Goal: Information Seeking & Learning: Learn about a topic

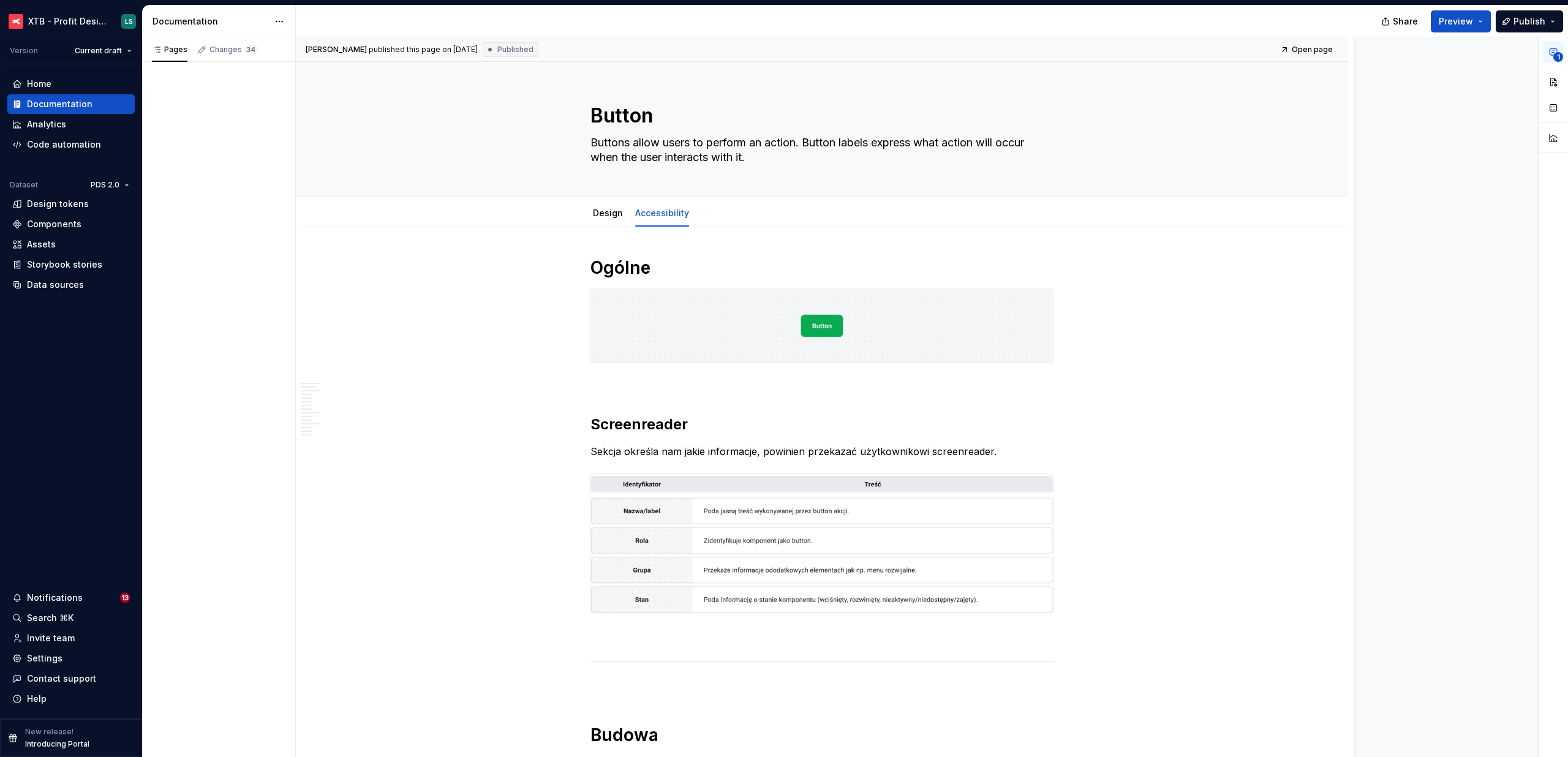
type textarea "*"
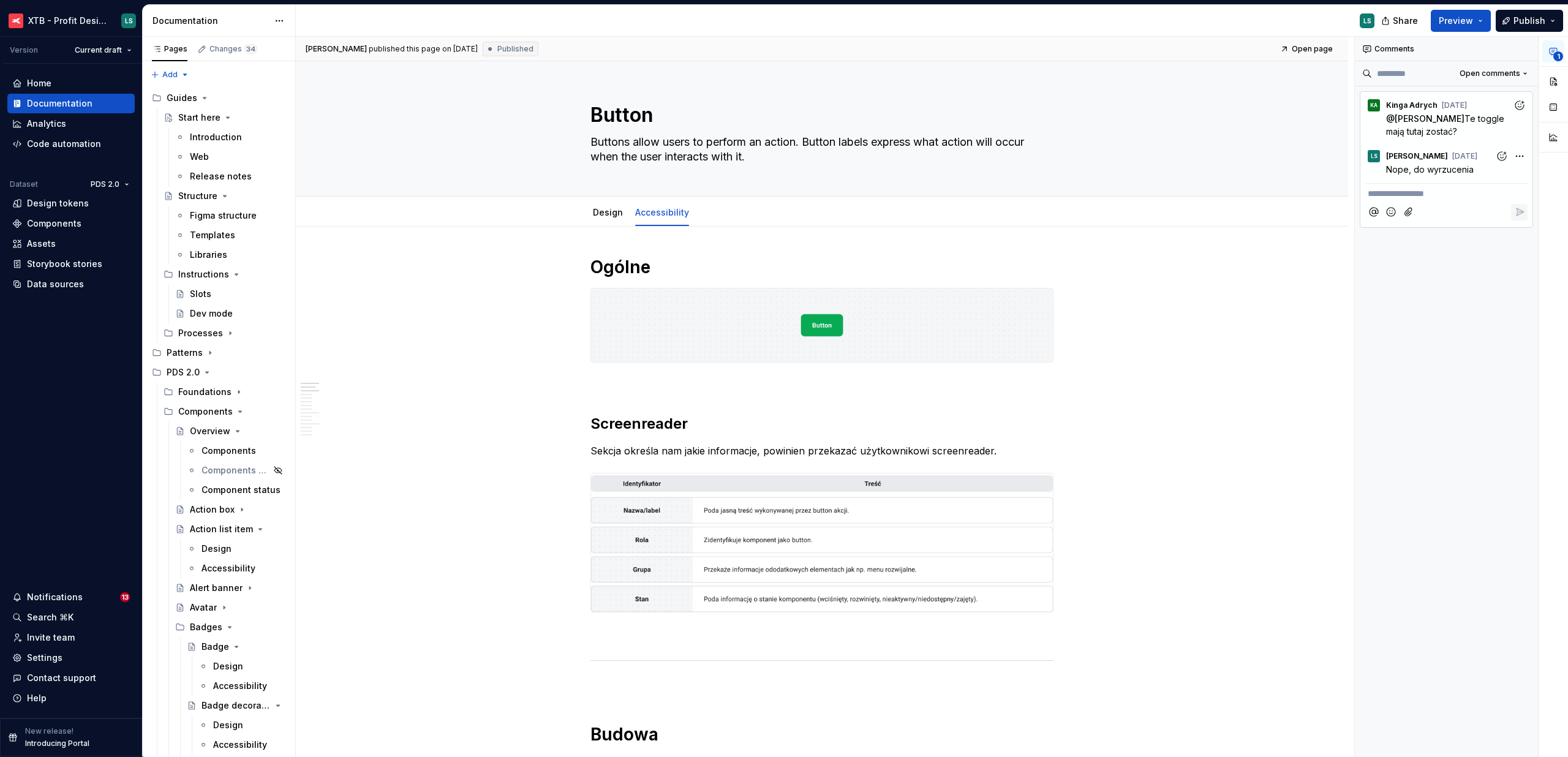
click at [211, 178] on div "Release notes" at bounding box center [221, 176] width 62 height 12
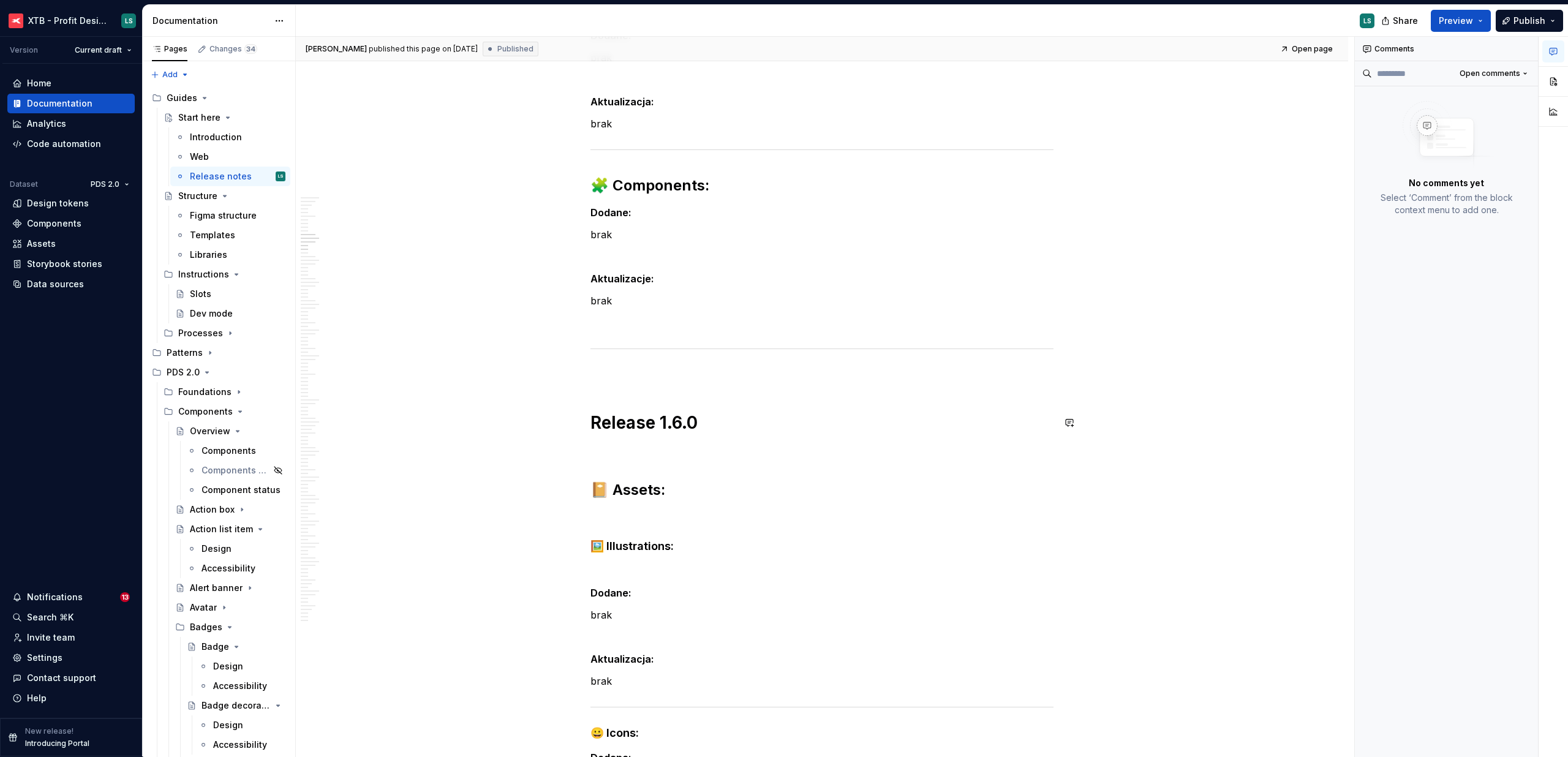
scroll to position [4993, 0]
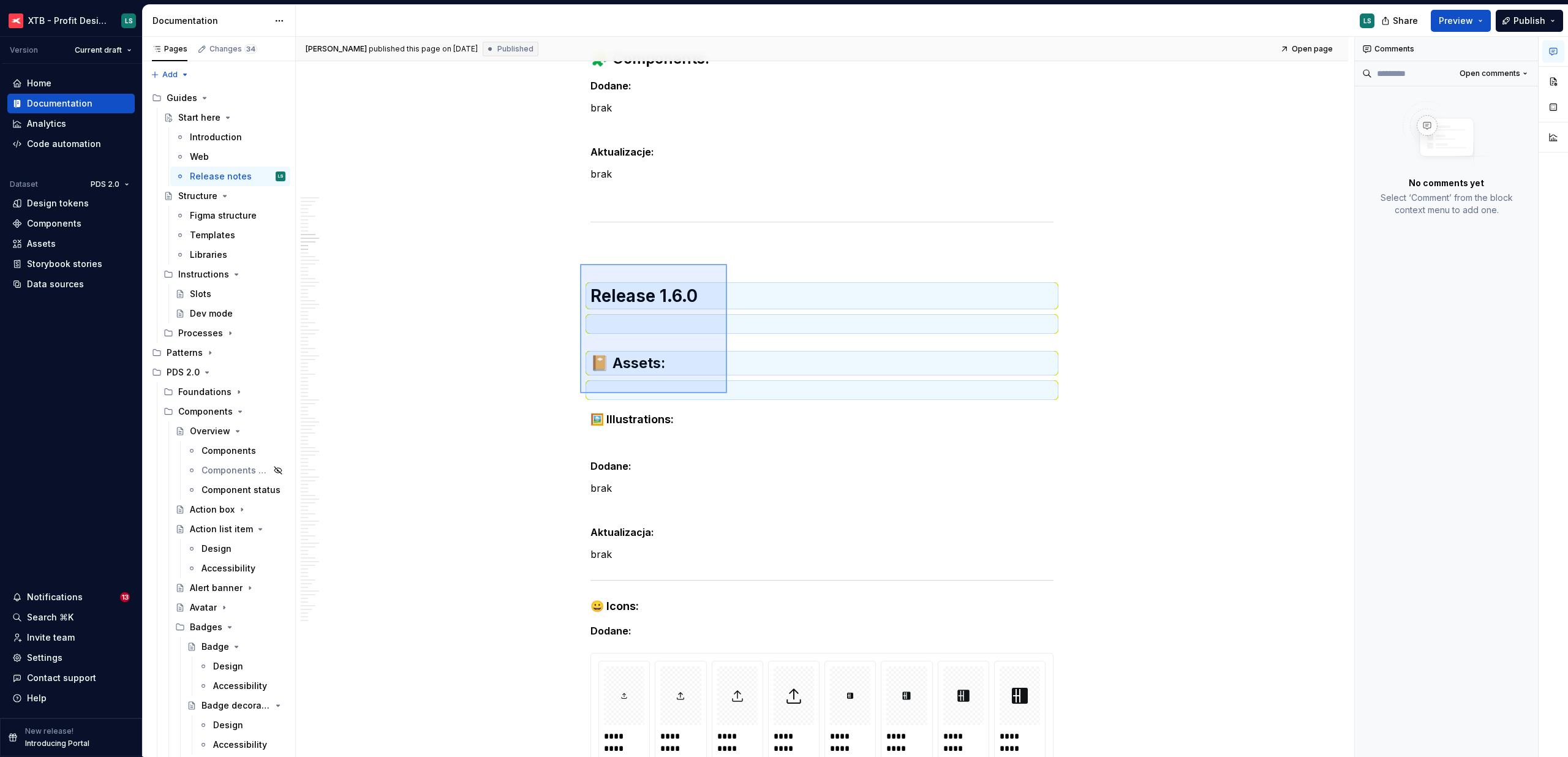
drag, startPoint x: 580, startPoint y: 264, endPoint x: 566, endPoint y: 232, distance: 34.9
click at [727, 393] on div "[PERSON_NAME] published this page on [DATE] Published Open page Start here Edit…" at bounding box center [825, 397] width 1059 height 720
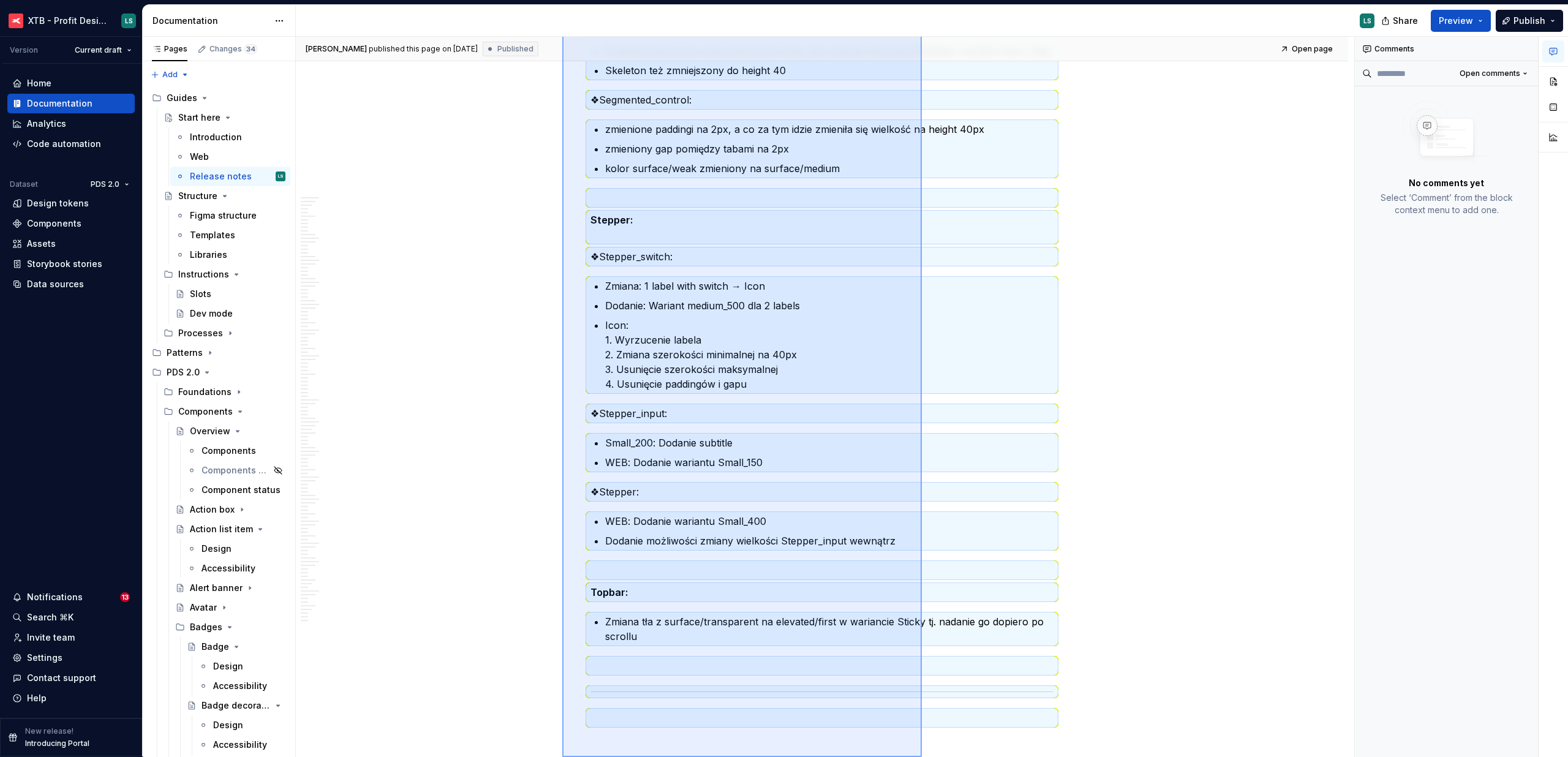
drag, startPoint x: 562, startPoint y: 232, endPoint x: 811, endPoint y: 583, distance: 430.4
click at [922, 756] on html "XTB - Profit Design System LS Version Current draft Home Documentation Analytic…" at bounding box center [784, 378] width 1568 height 757
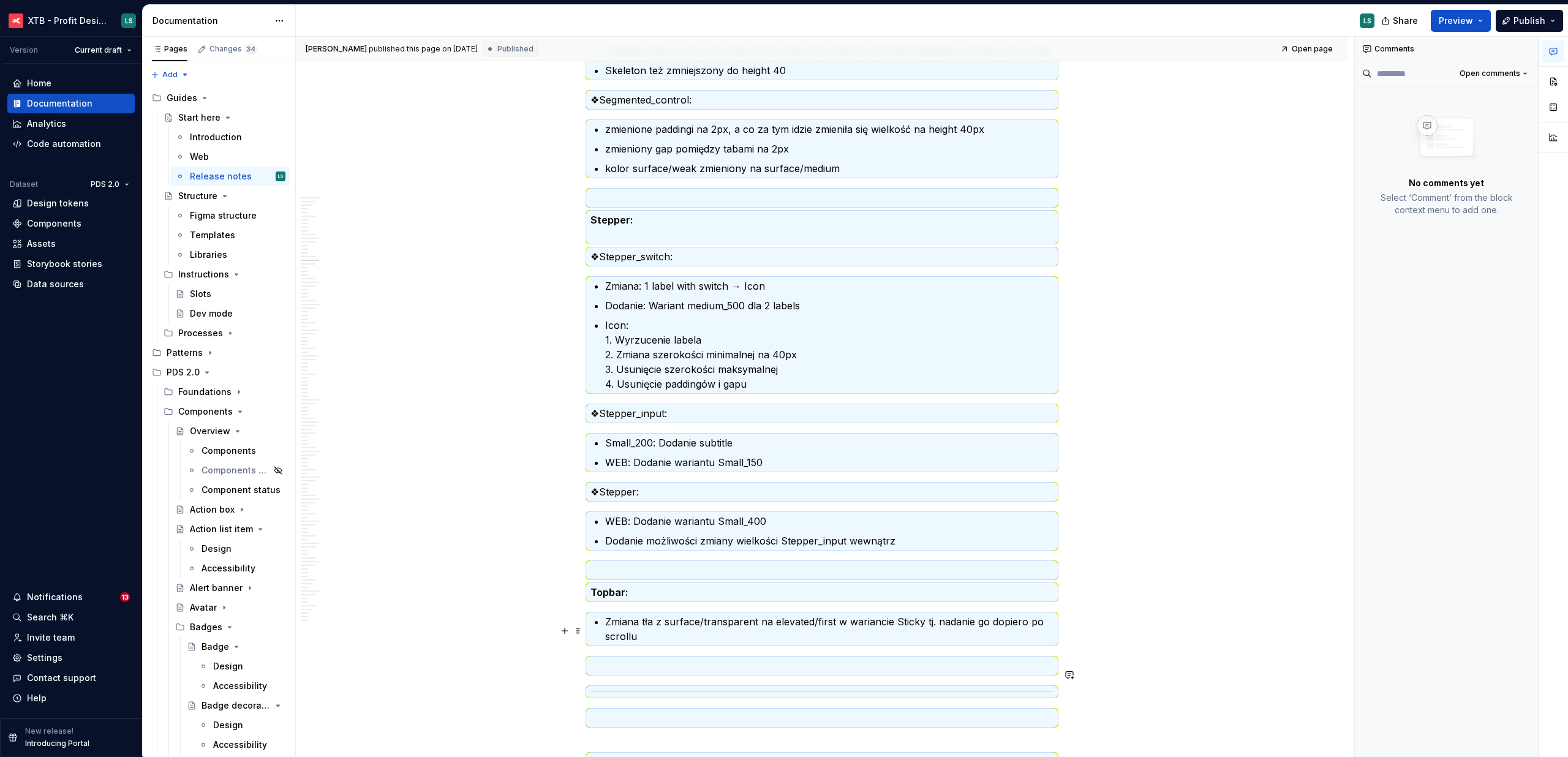
scroll to position [12448, 0]
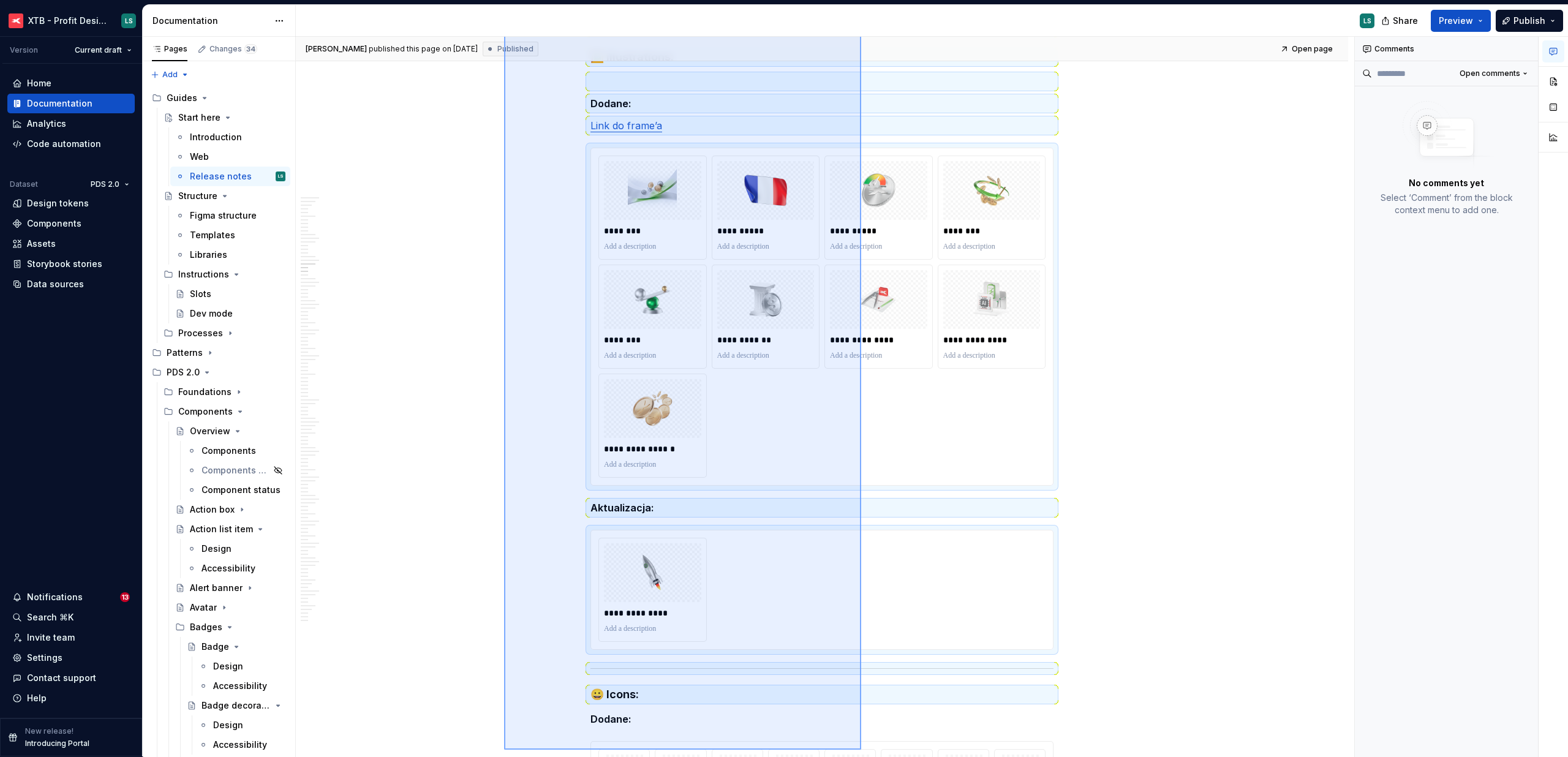
scroll to position [0, 0]
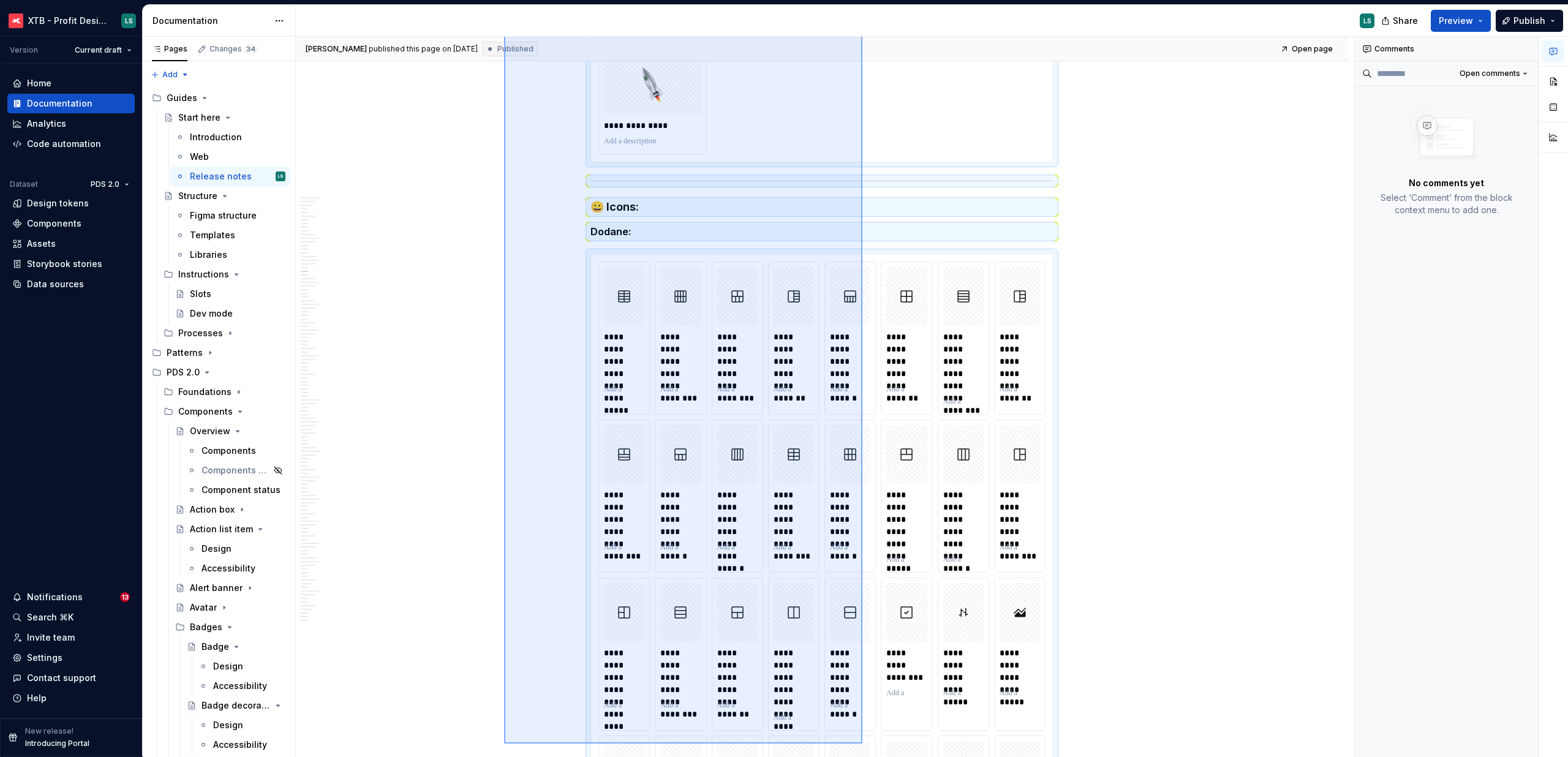
drag, startPoint x: 558, startPoint y: 153, endPoint x: 841, endPoint y: 571, distance: 504.8
click at [863, 743] on div "[PERSON_NAME] published this page on [DATE] Published Open page Start here Edit…" at bounding box center [825, 397] width 1059 height 720
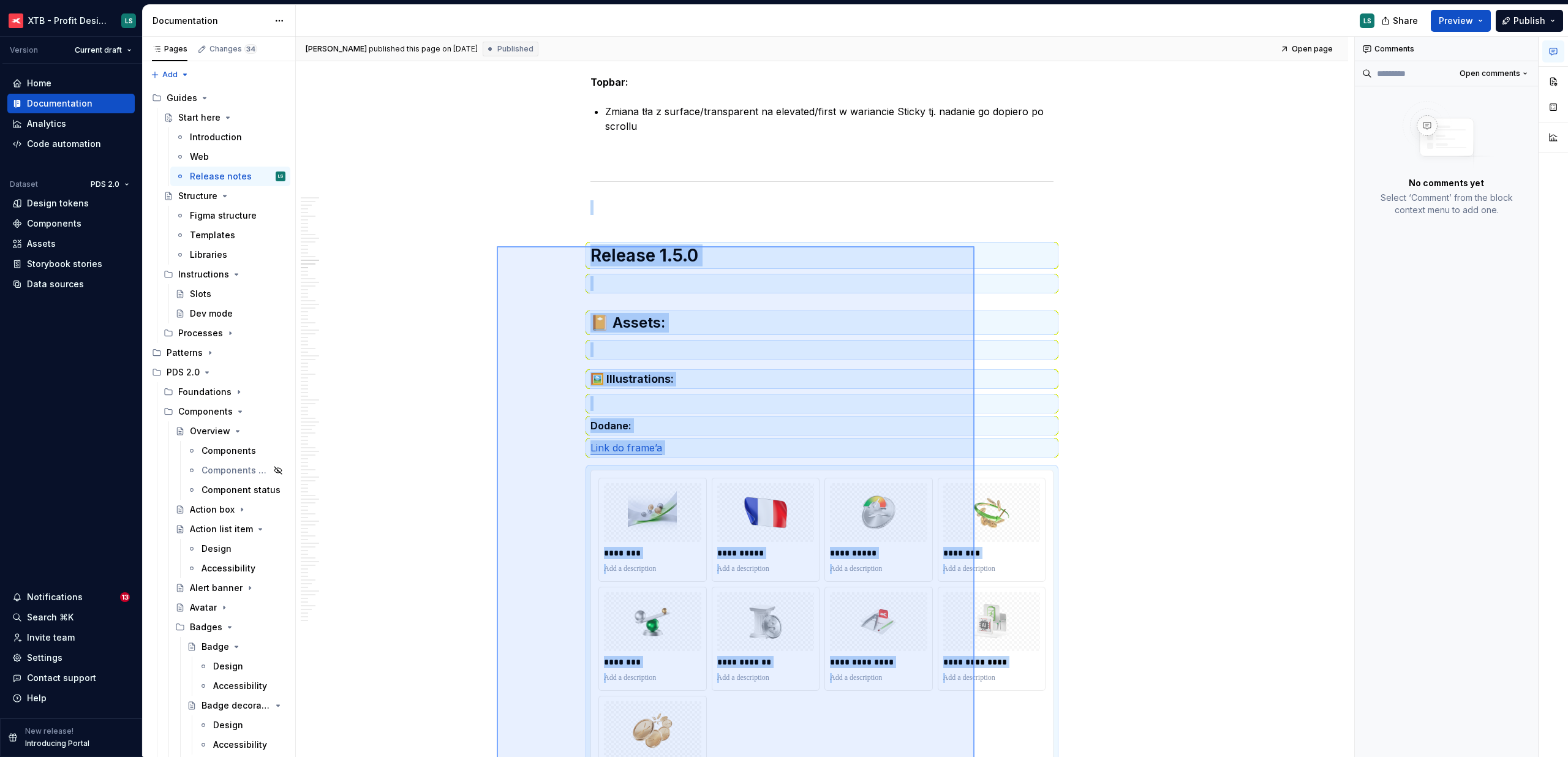
drag, startPoint x: 497, startPoint y: 391, endPoint x: 975, endPoint y: 246, distance: 499.5
click at [975, 246] on div "[PERSON_NAME] published this page on [DATE] Published Open page Start here Edit…" at bounding box center [825, 397] width 1059 height 720
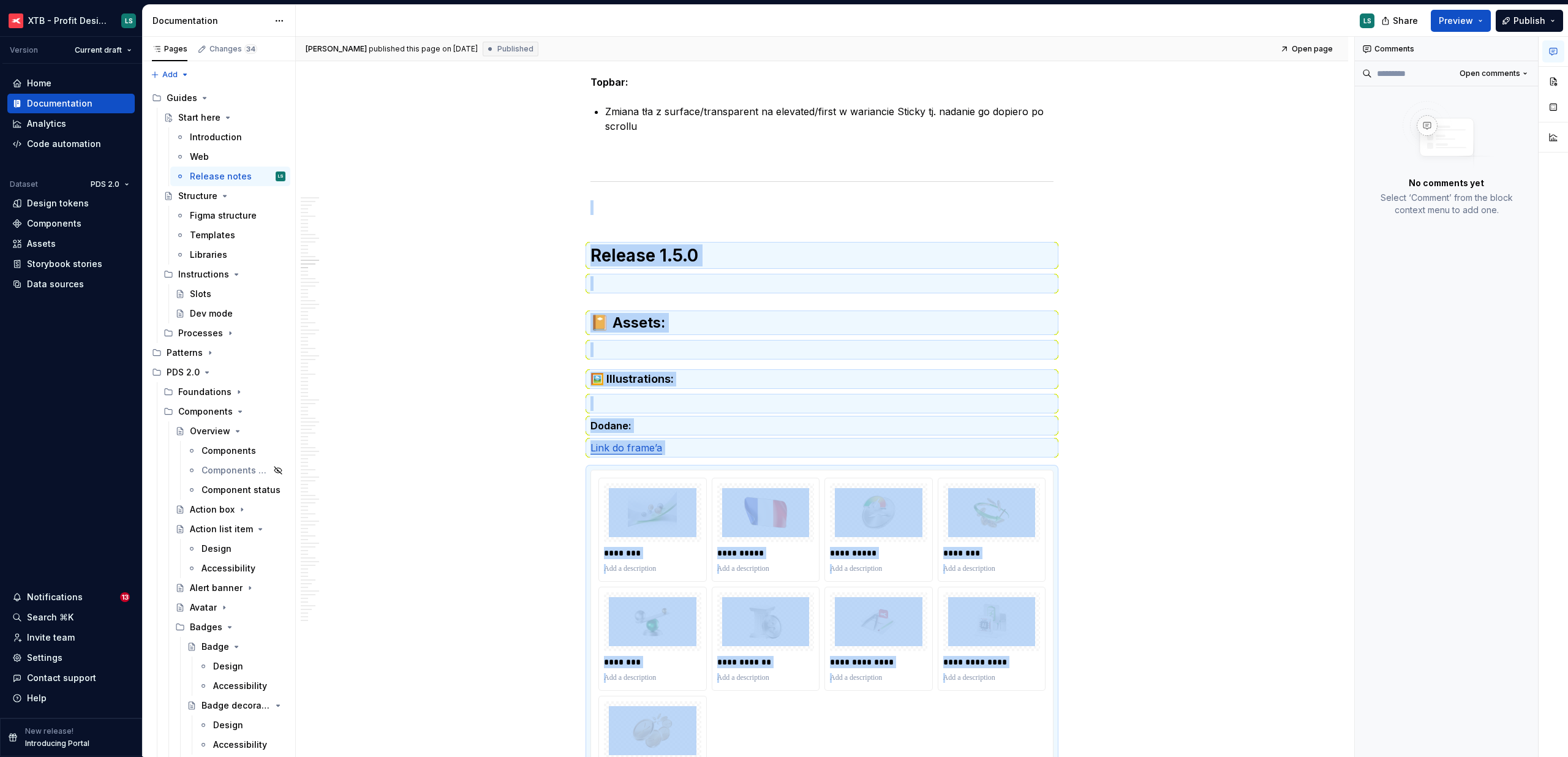
copy div "**********"
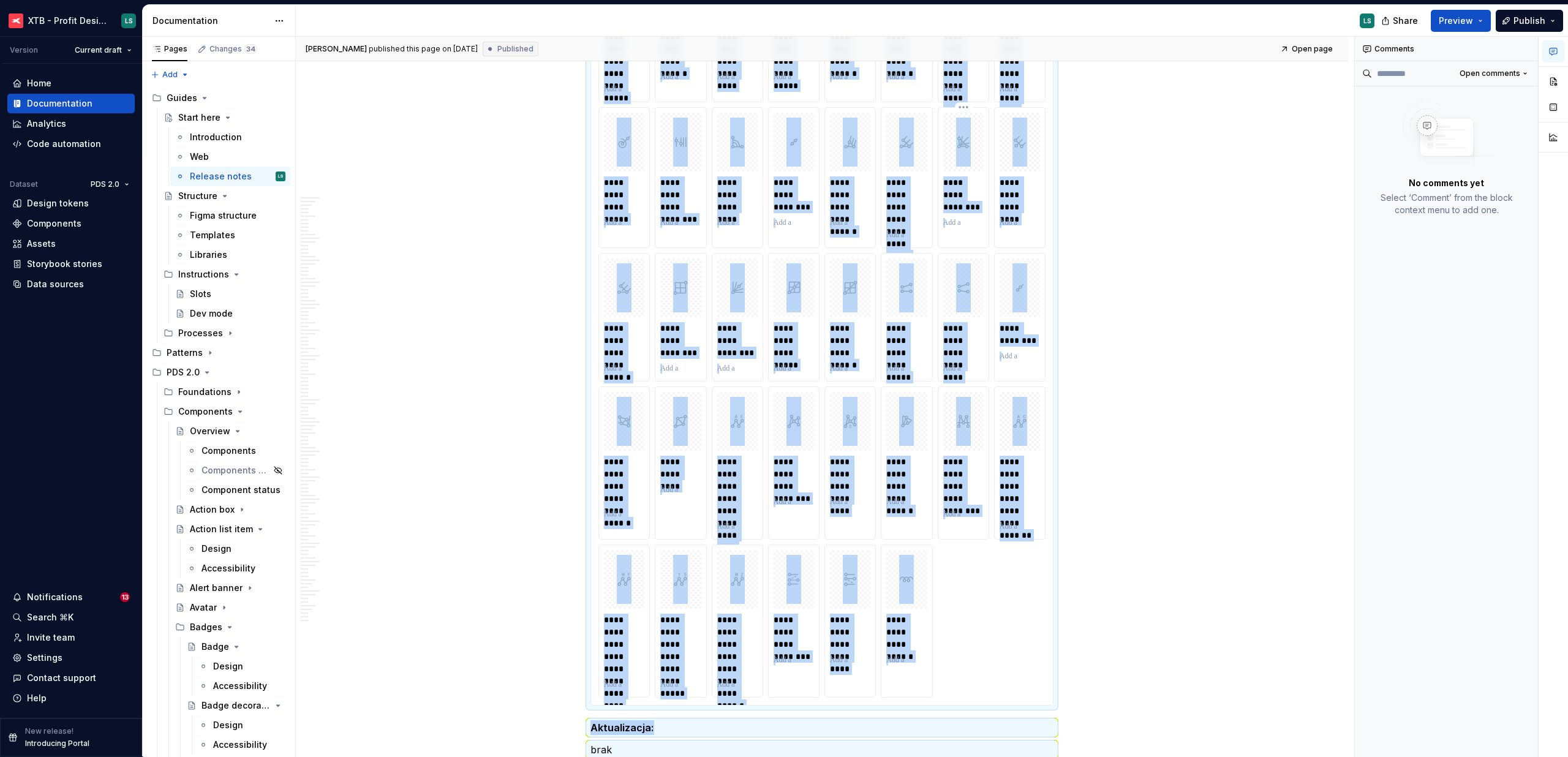
copy div "**********"
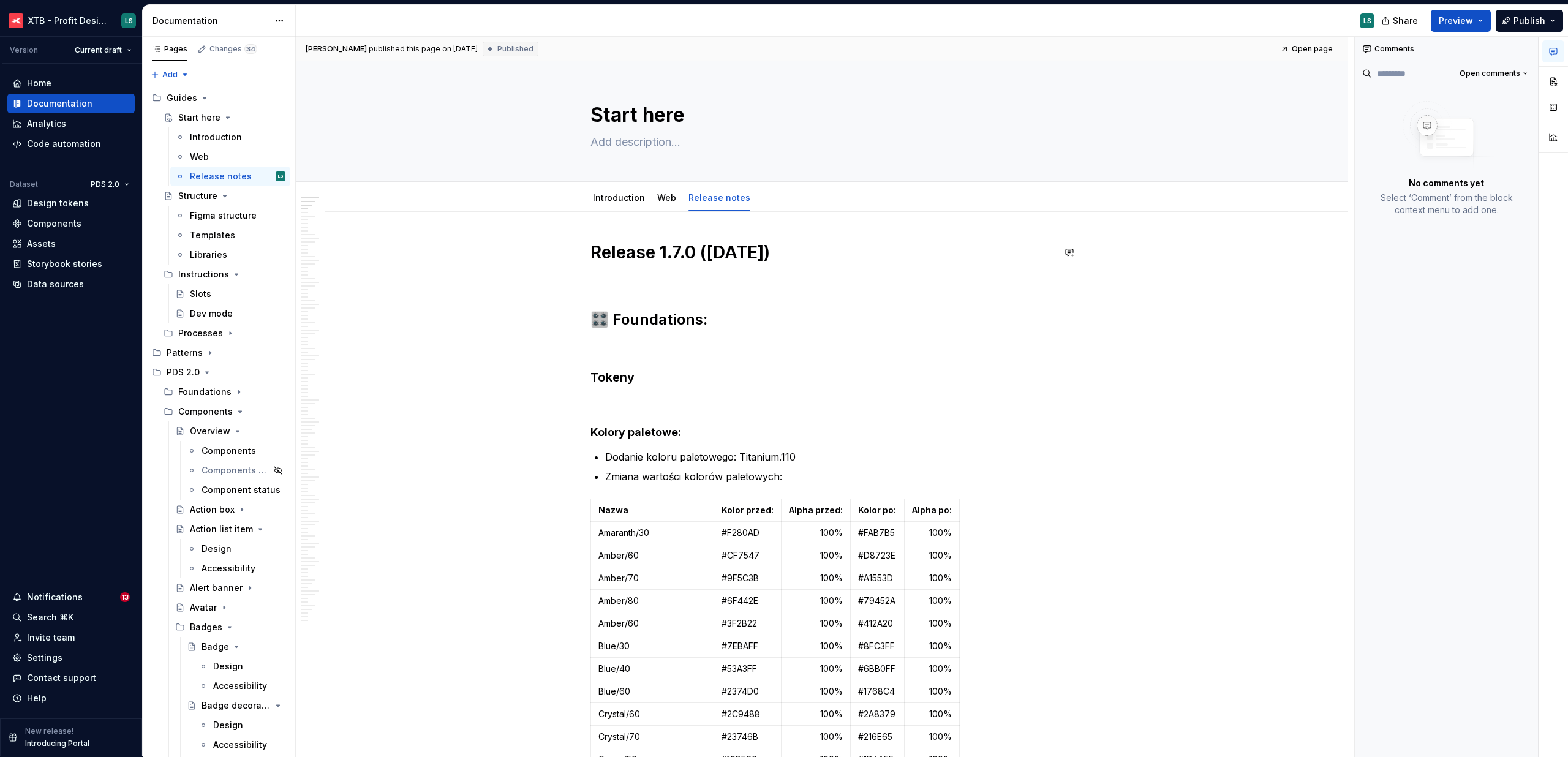
drag, startPoint x: 598, startPoint y: 226, endPoint x: 587, endPoint y: 250, distance: 26.4
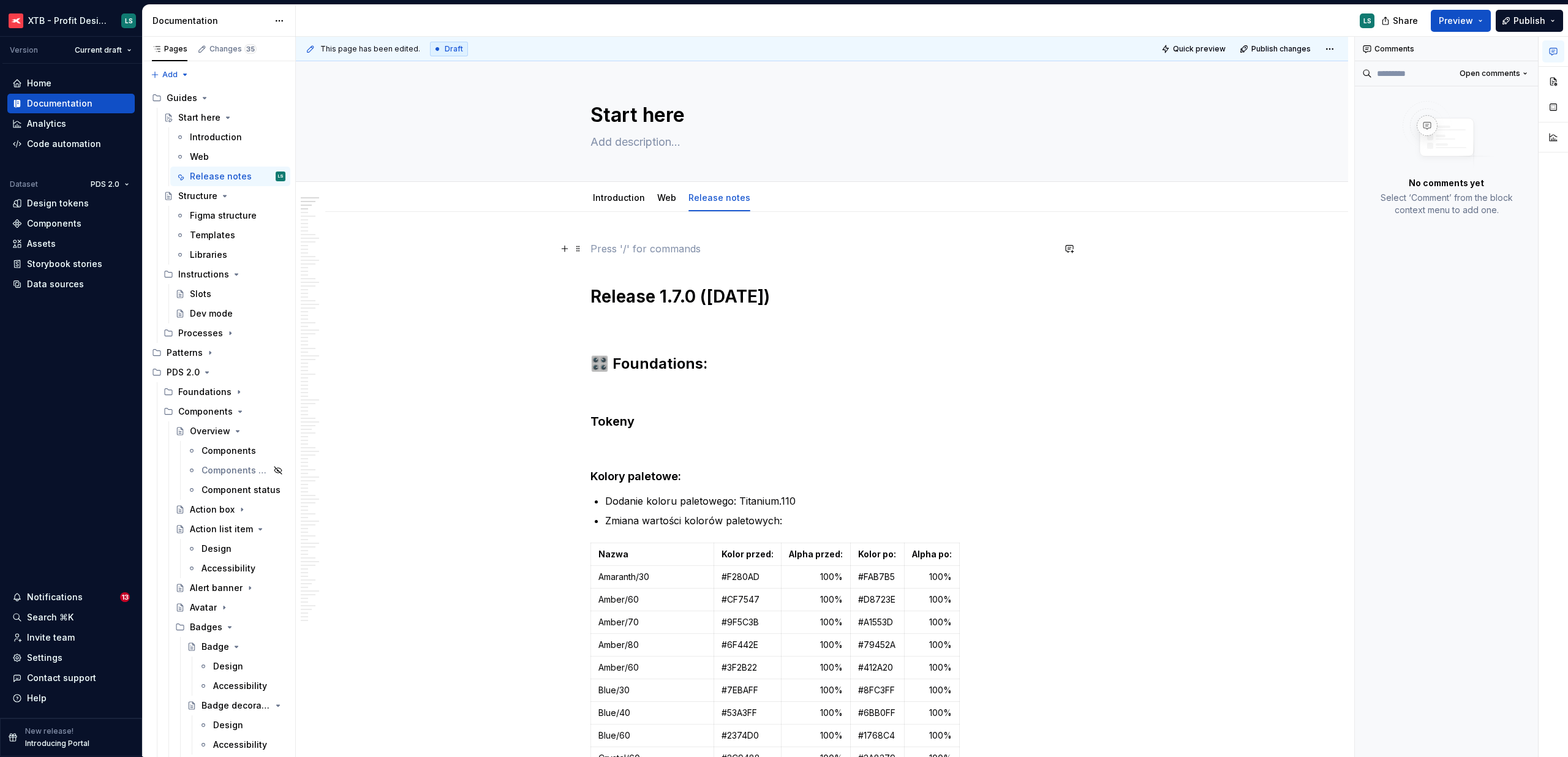
type textarea "*"
paste div "To enrich screen reader interactions, please activate Accessibility in Grammarl…"
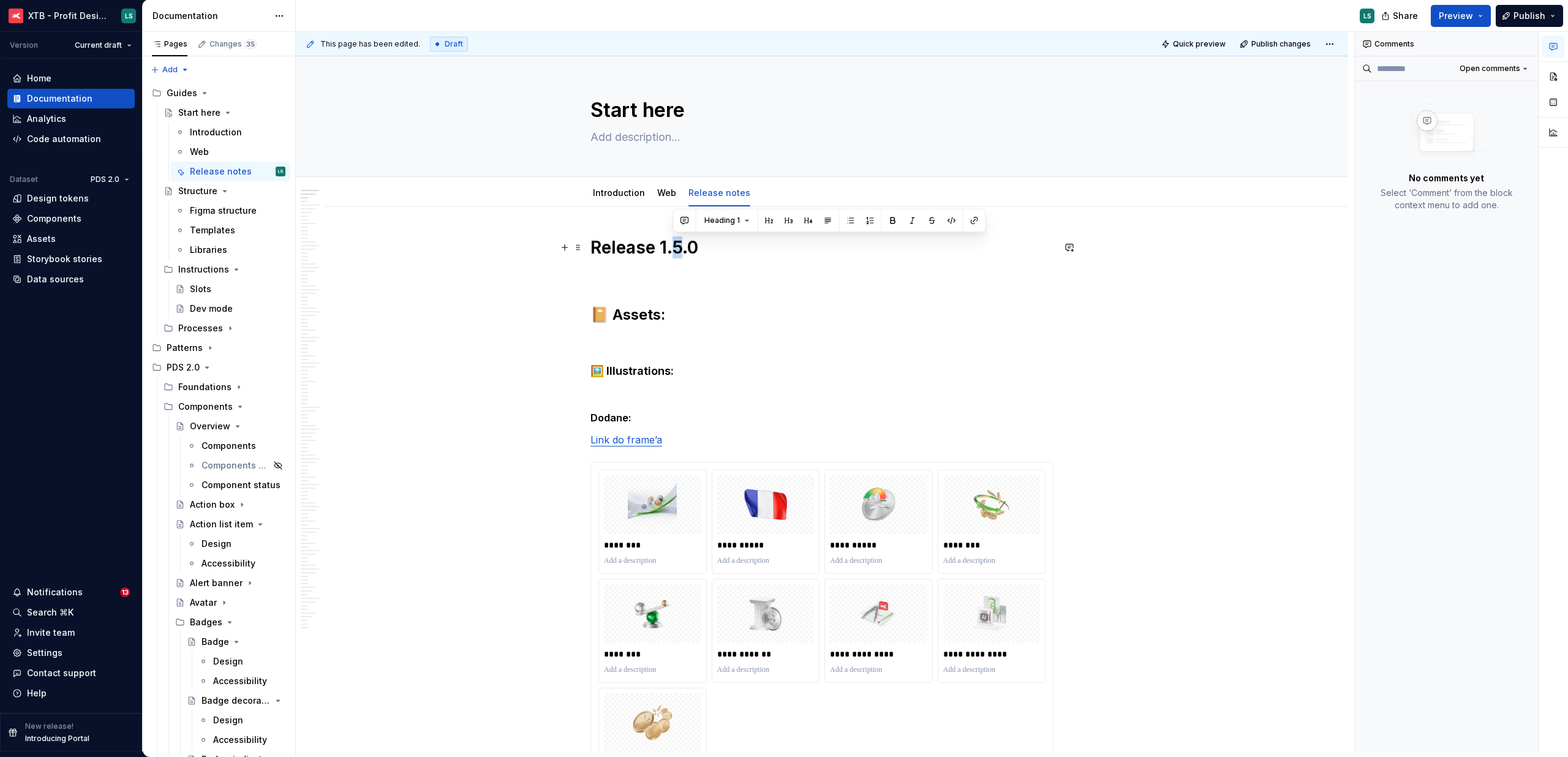
click at [683, 244] on h1 "Release 1.5.0" at bounding box center [822, 248] width 463 height 22
click at [726, 242] on h1 "Release 1.8.0" at bounding box center [822, 248] width 463 height 22
click at [782, 376] on h4 "🖼️ Illustrations:" at bounding box center [822, 371] width 463 height 15
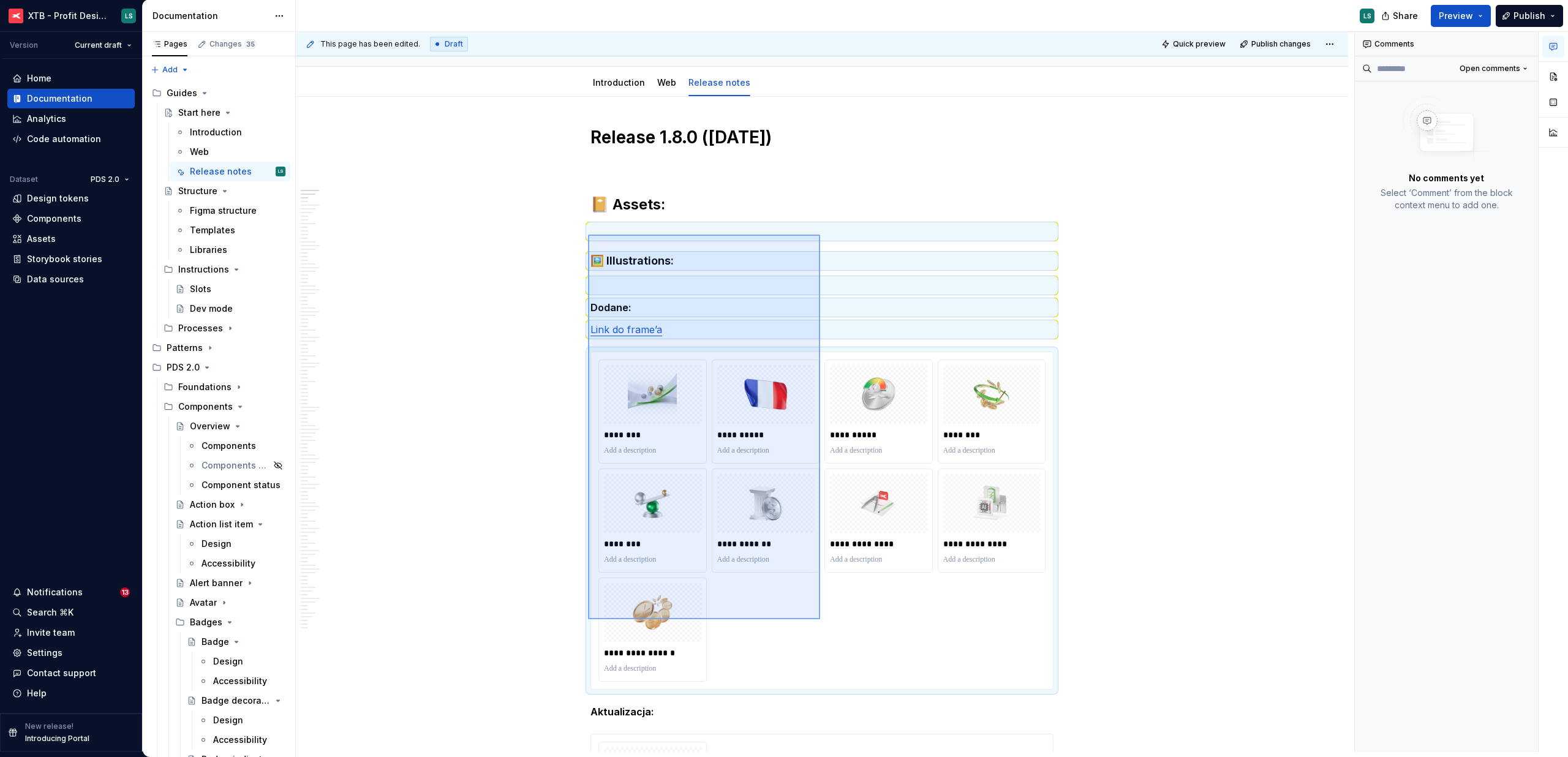
drag, startPoint x: 729, startPoint y: 328, endPoint x: 671, endPoint y: 343, distance: 59.9
click at [820, 618] on div "This page has been edited. Draft Quick preview Publish changes Start here Edit …" at bounding box center [825, 392] width 1059 height 720
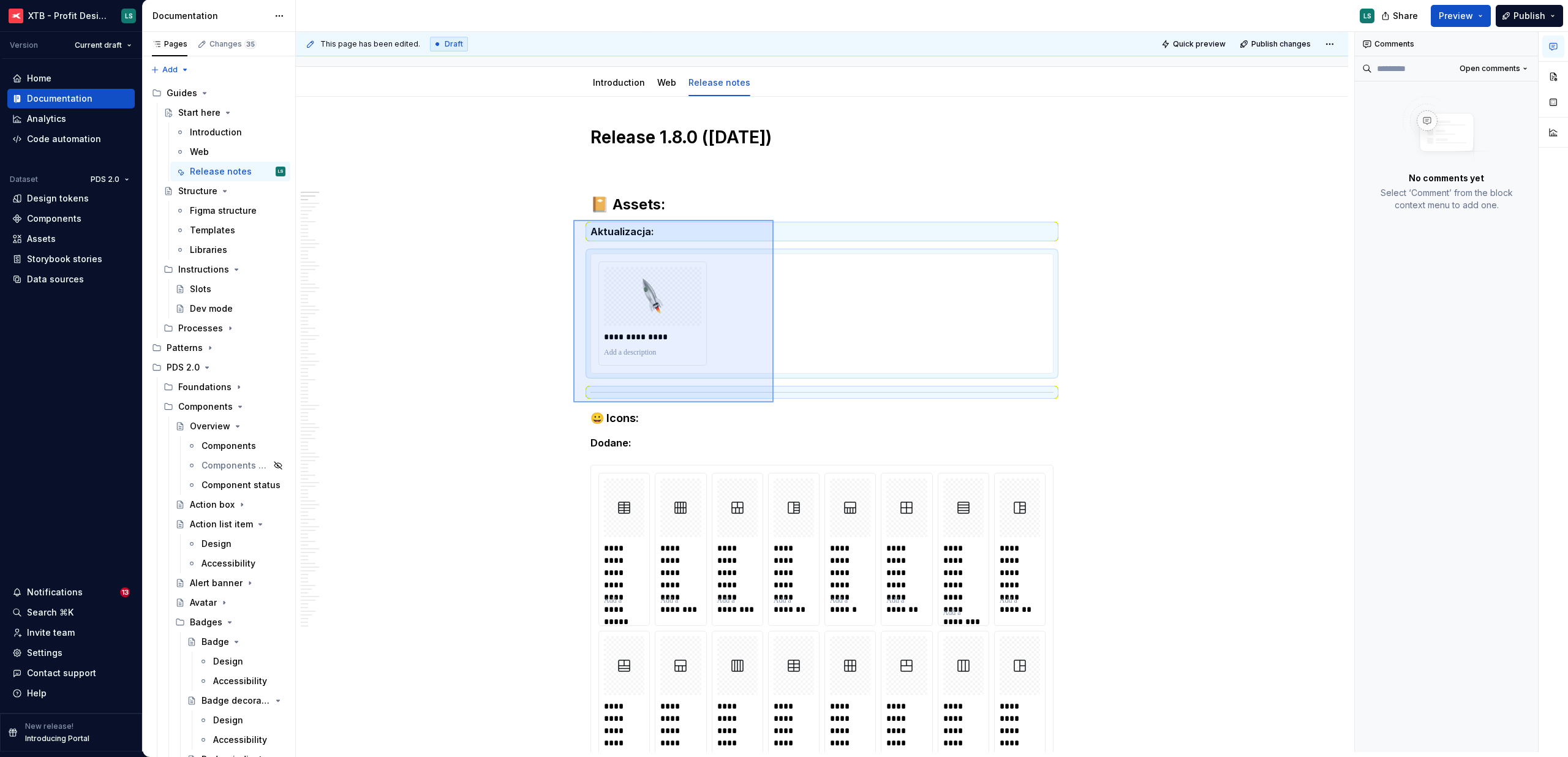
drag, startPoint x: 573, startPoint y: 220, endPoint x: 774, endPoint y: 402, distance: 271.2
click at [774, 402] on div "This page has been edited. Draft Quick preview Publish changes Start here Edit …" at bounding box center [825, 392] width 1059 height 720
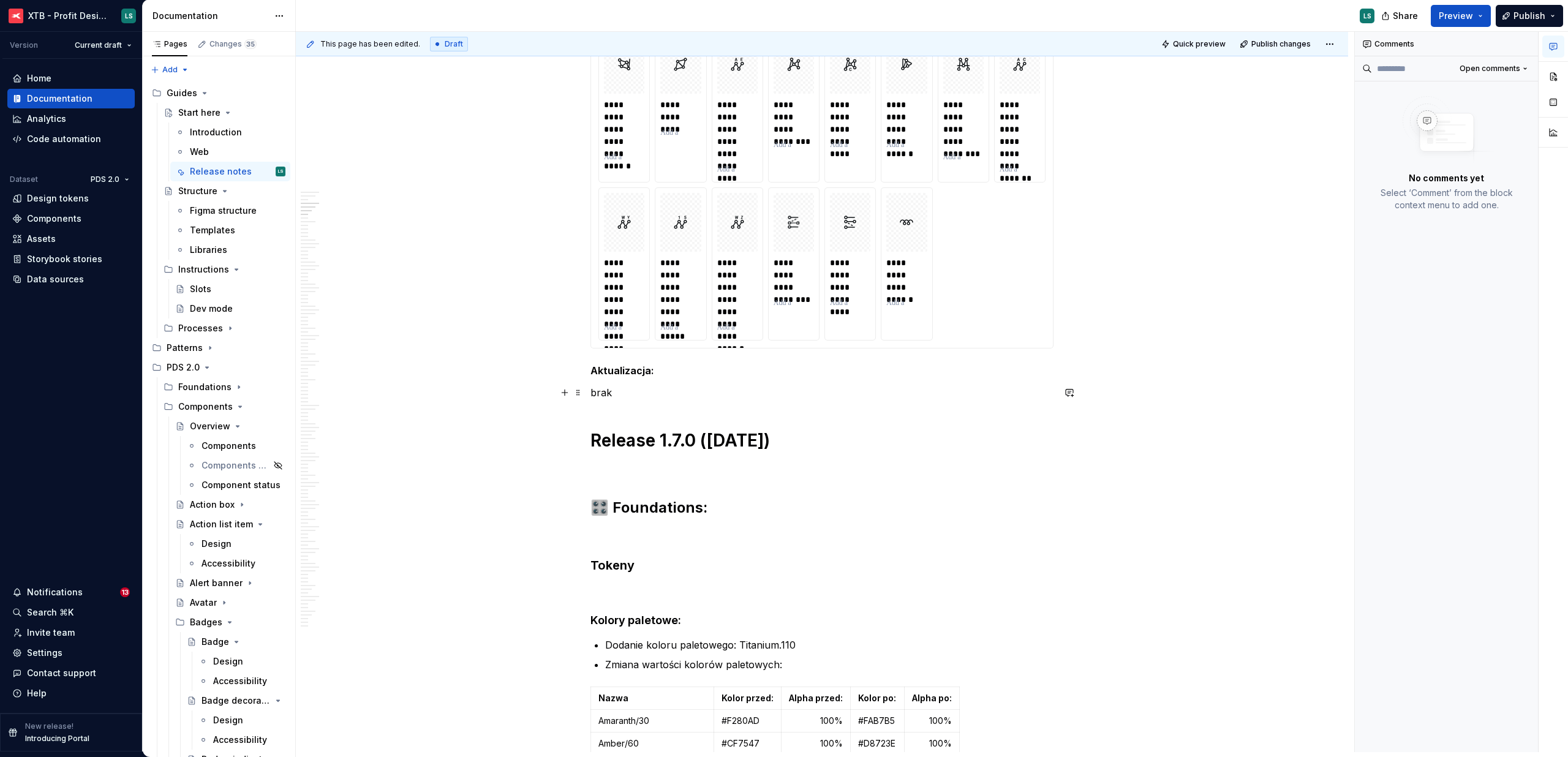
click at [689, 398] on p "brak" at bounding box center [822, 392] width 463 height 15
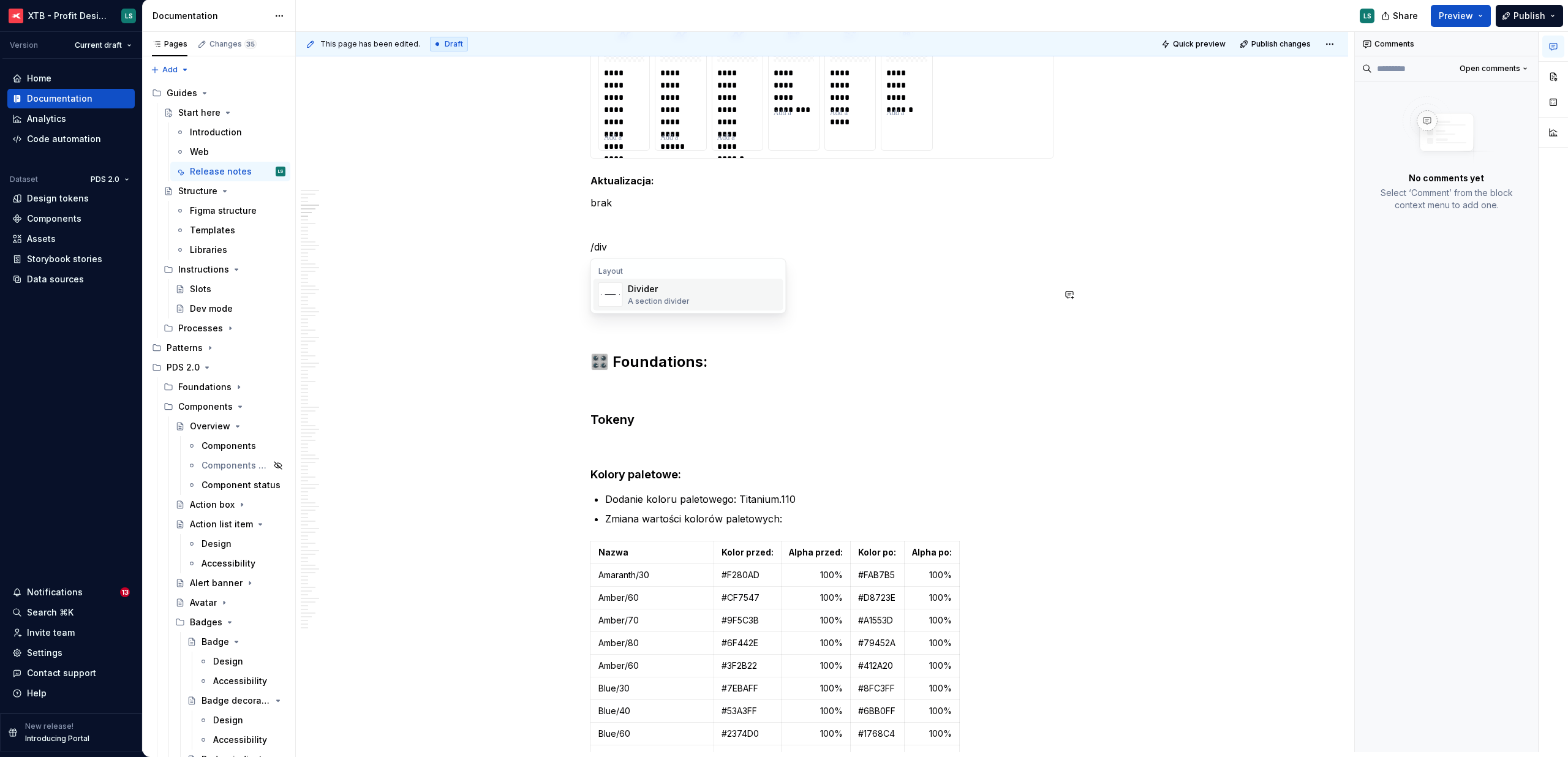
click at [666, 291] on div "Divider" at bounding box center [659, 289] width 62 height 12
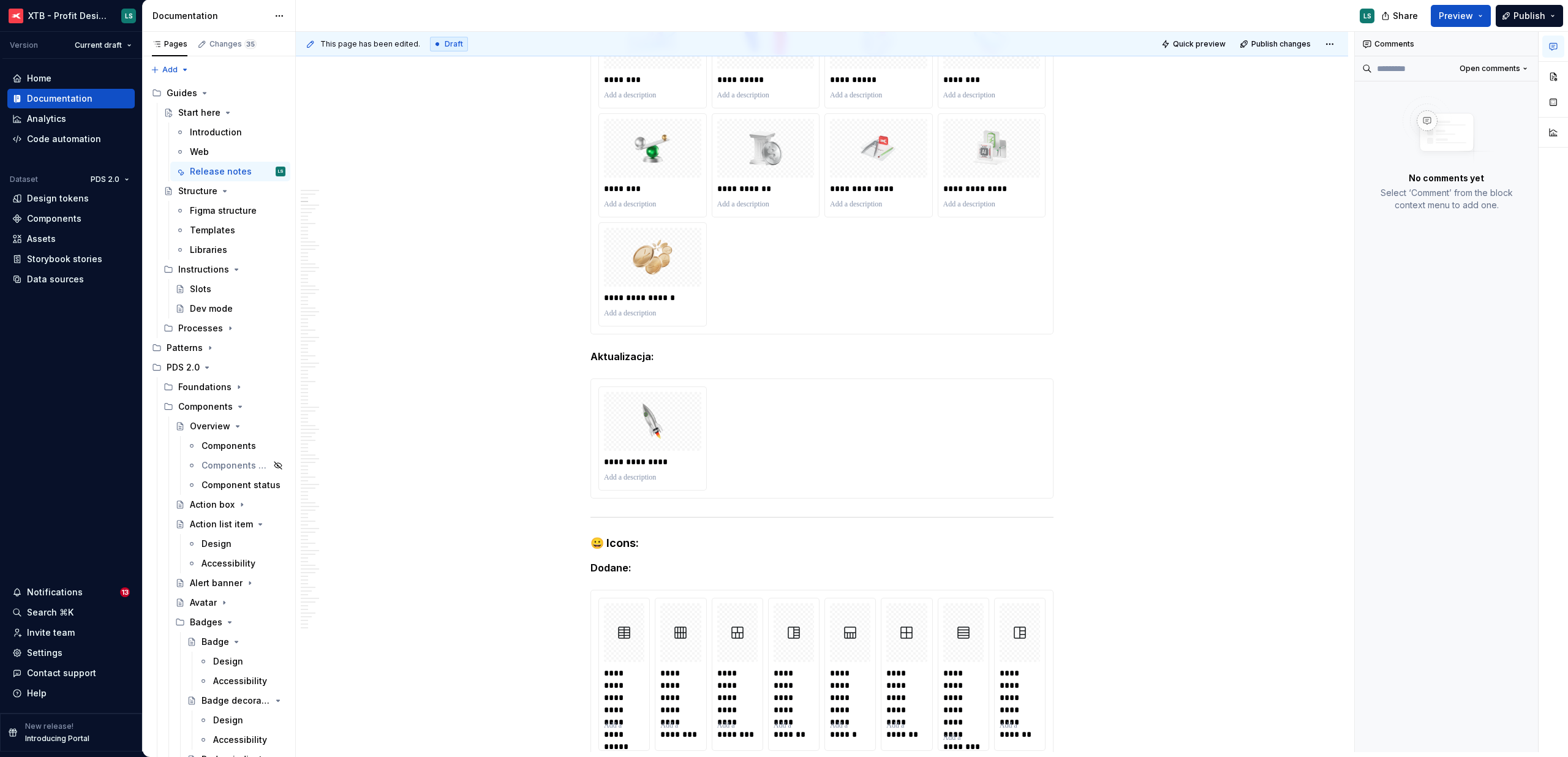
click at [852, 259] on div "**********" at bounding box center [822, 165] width 447 height 322
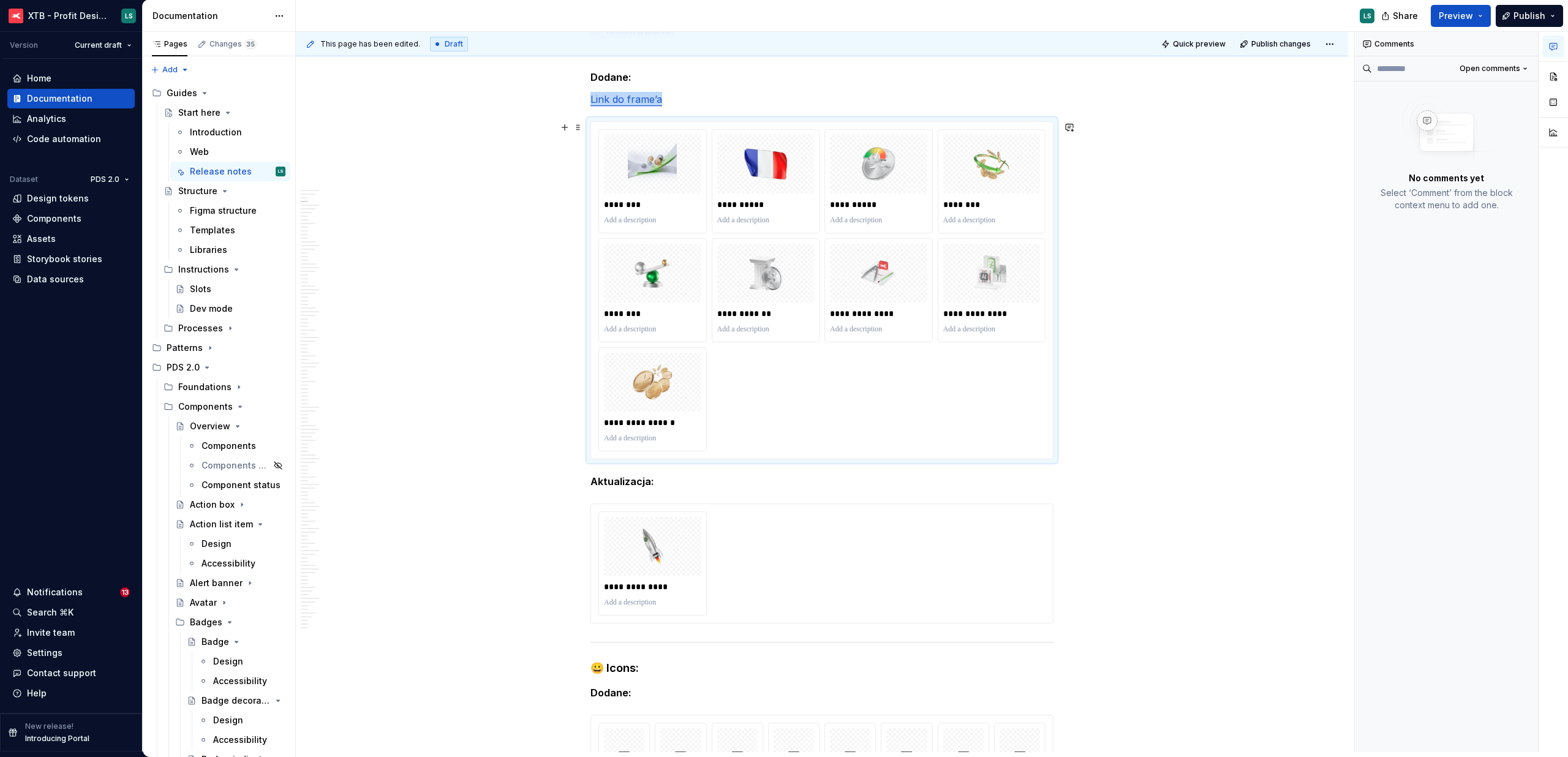
scroll to position [331, 0]
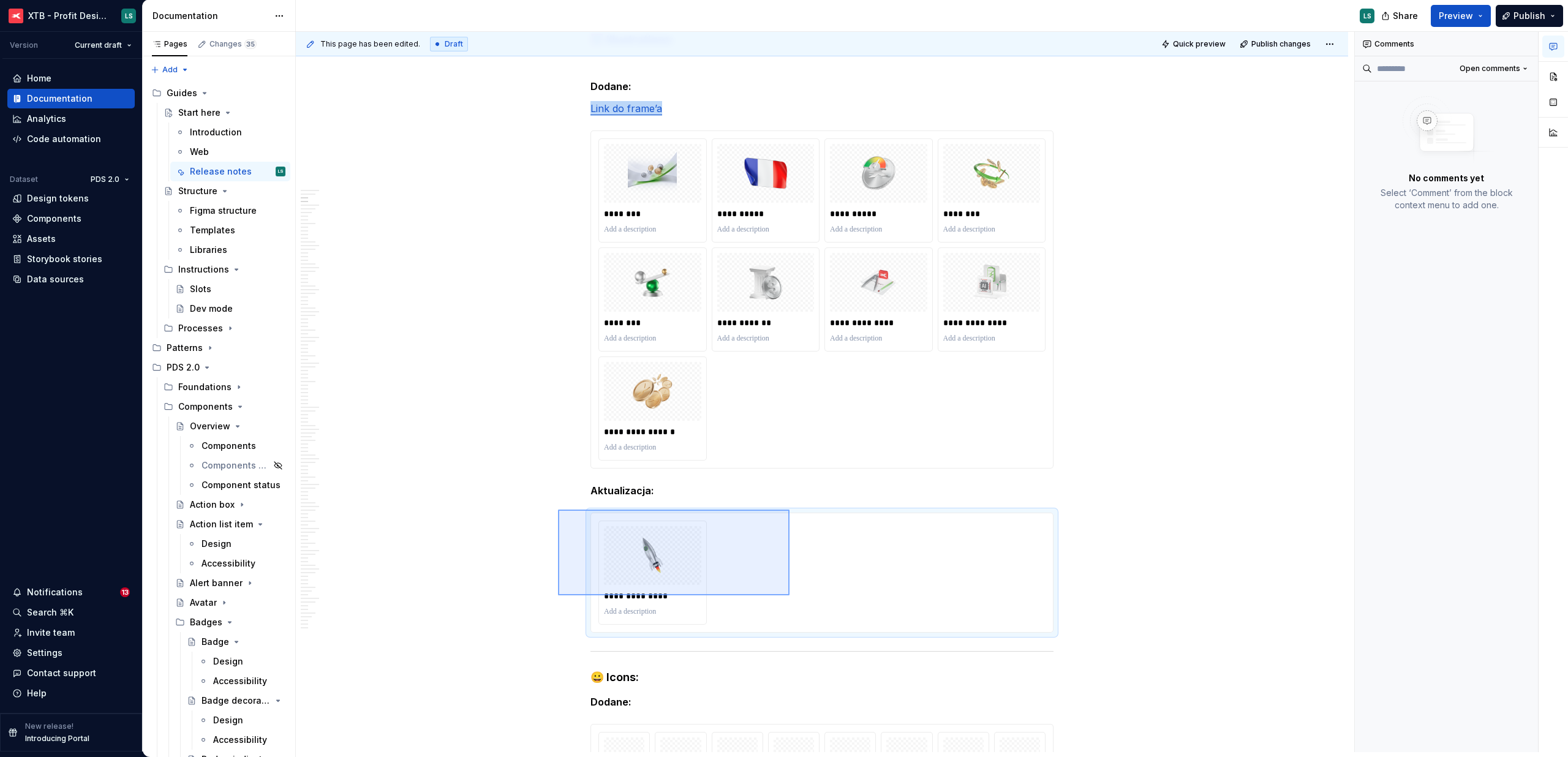
drag, startPoint x: 777, startPoint y: 519, endPoint x: 791, endPoint y: 508, distance: 17.8
click at [791, 508] on div "This page has been edited. Draft Quick preview Publish changes Start here Edit …" at bounding box center [825, 392] width 1059 height 720
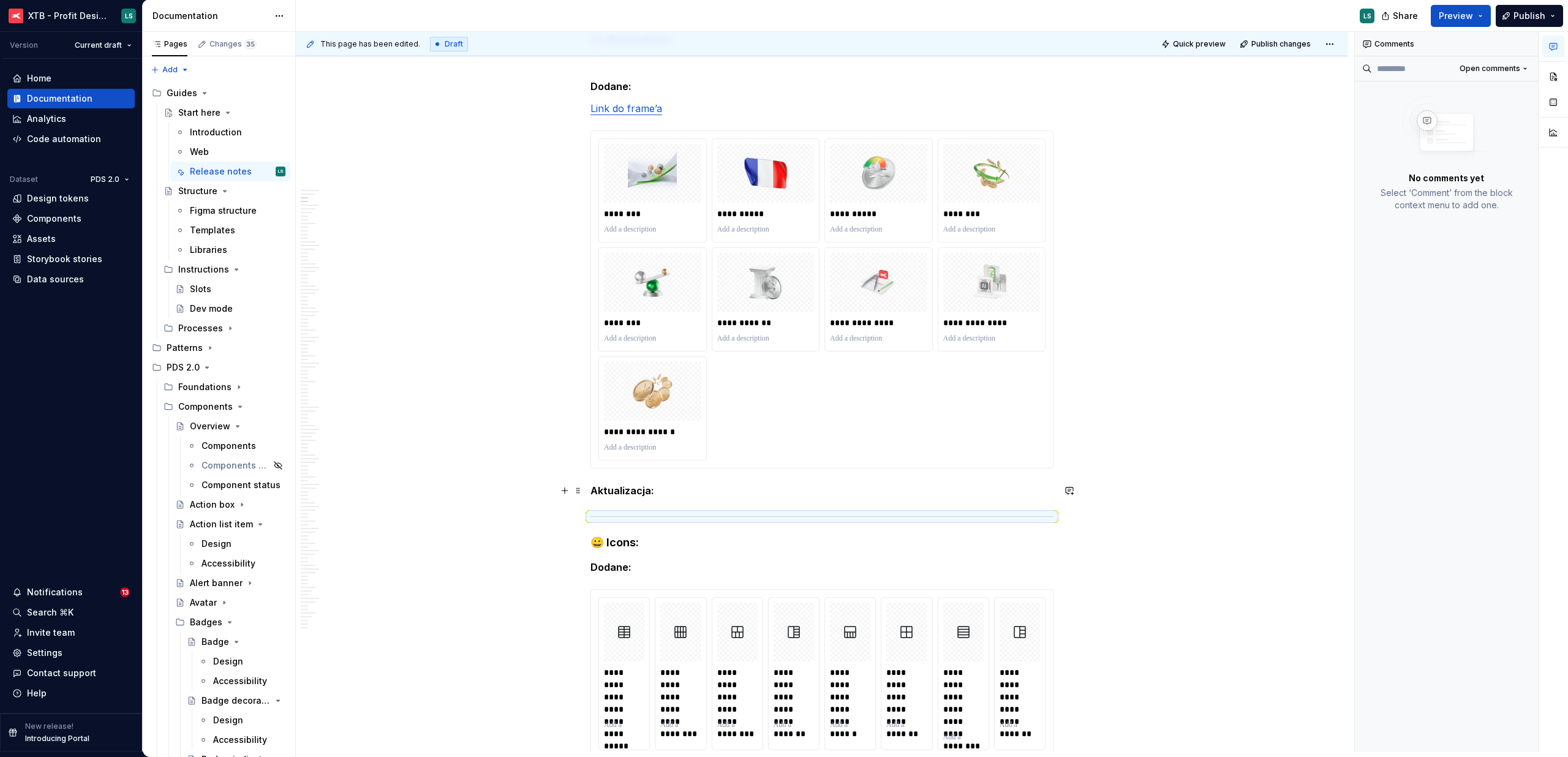
click at [624, 486] on strong "Aktualizacja:" at bounding box center [623, 491] width 64 height 12
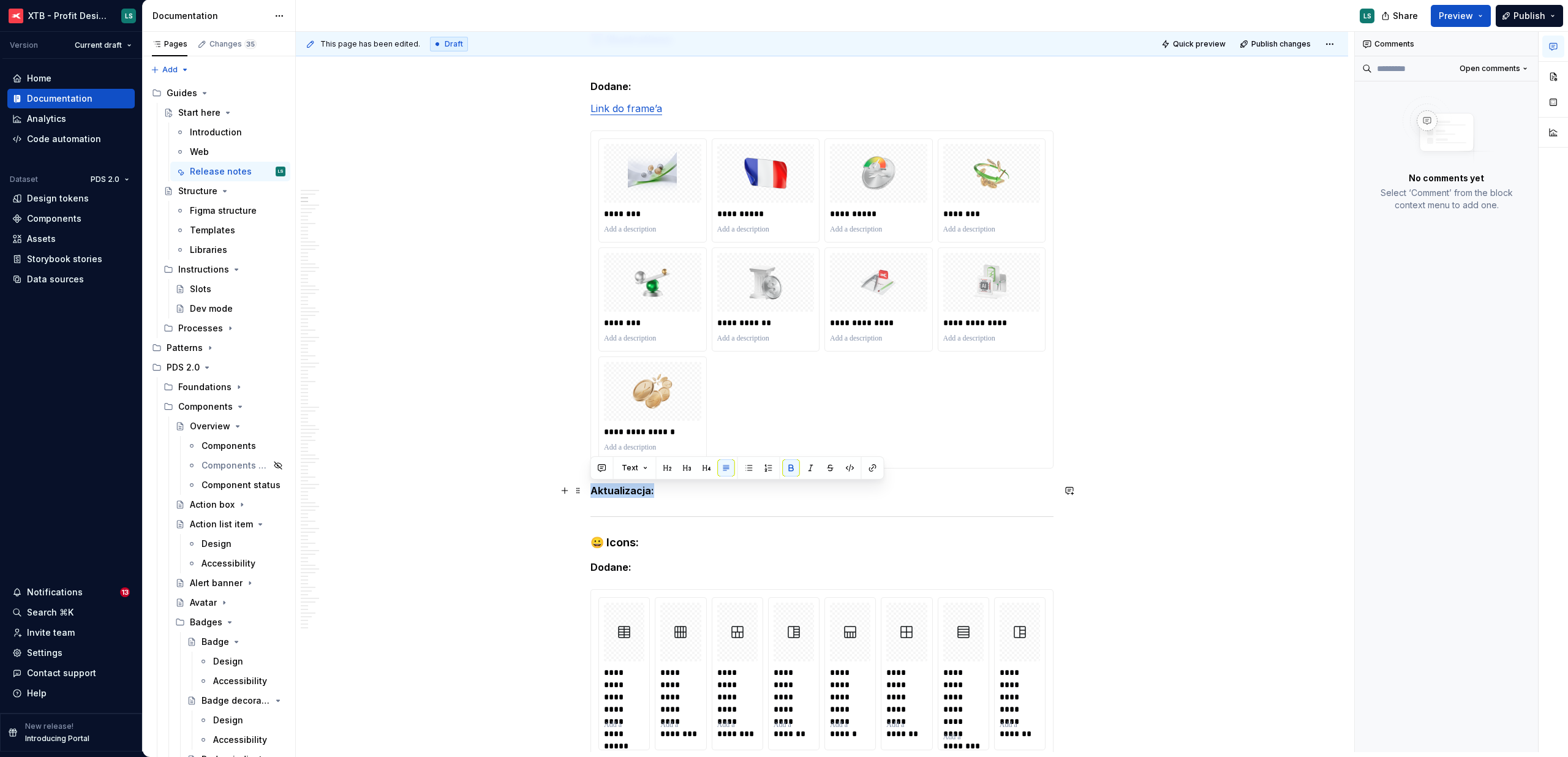
click at [624, 486] on strong "Aktualizacja:" at bounding box center [623, 491] width 64 height 12
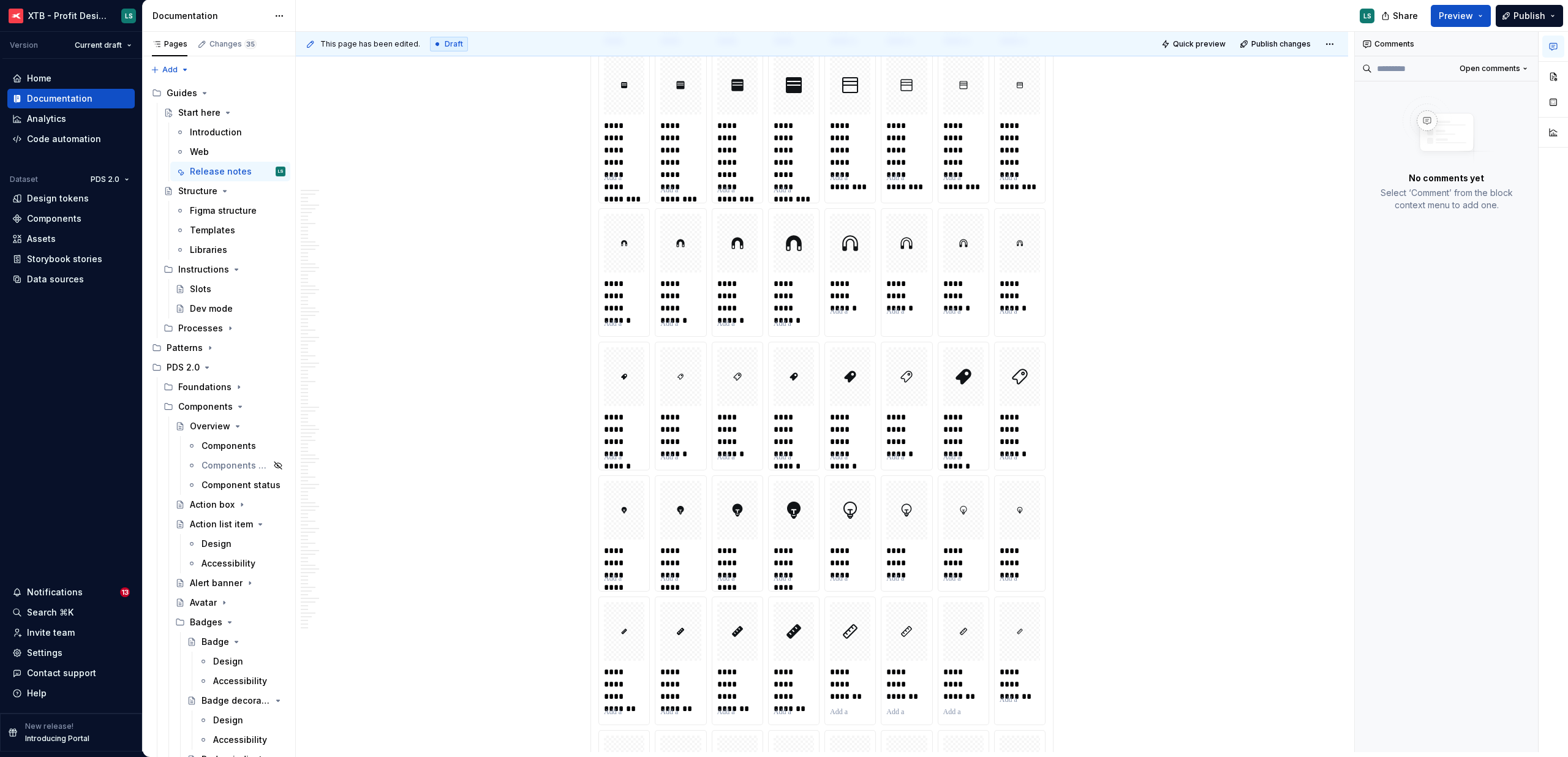
scroll to position [9934, 0]
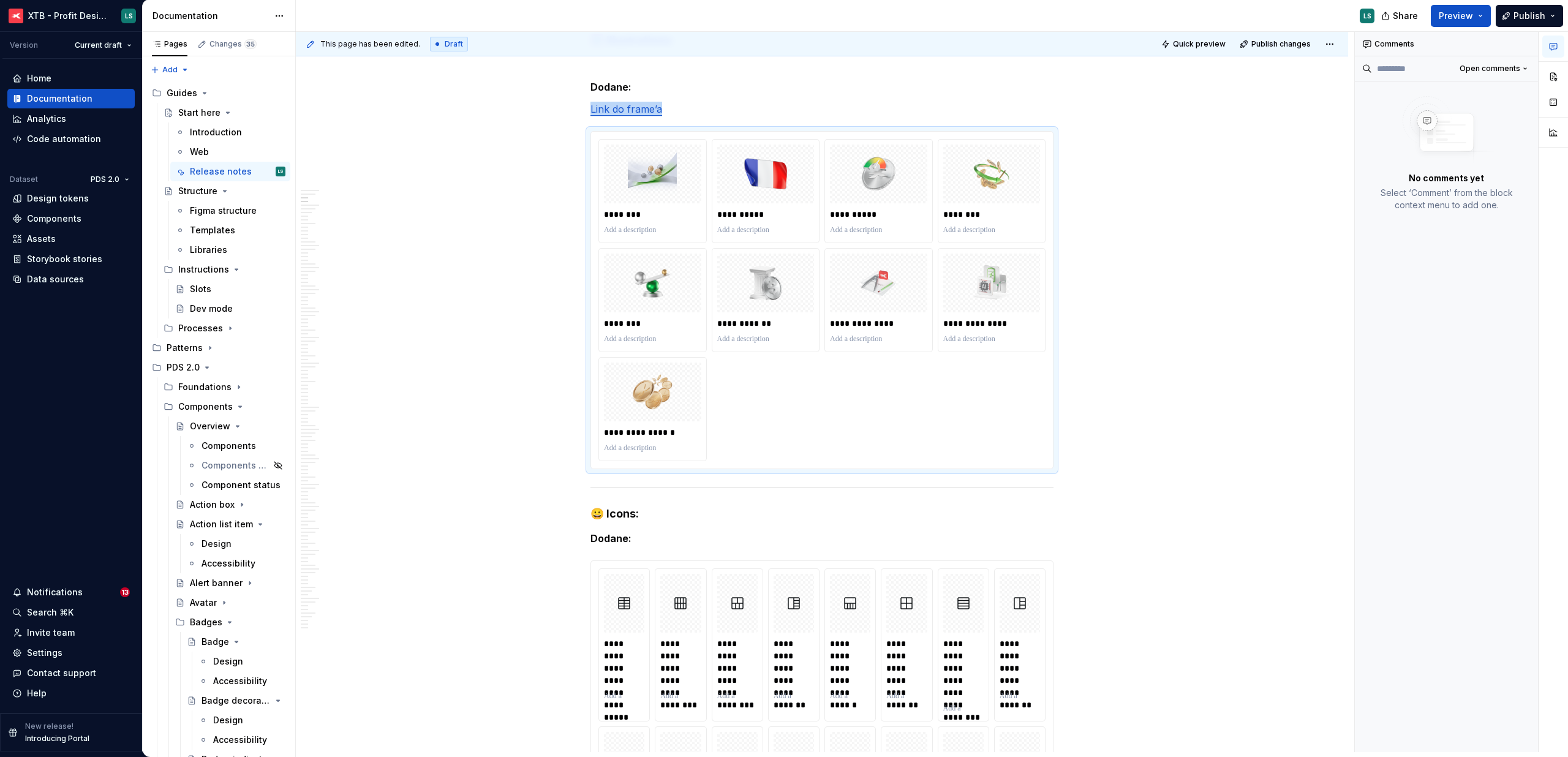
click at [843, 320] on p "**********" at bounding box center [879, 323] width 97 height 12
click at [1557, 73] on button "button" at bounding box center [1553, 76] width 22 height 22
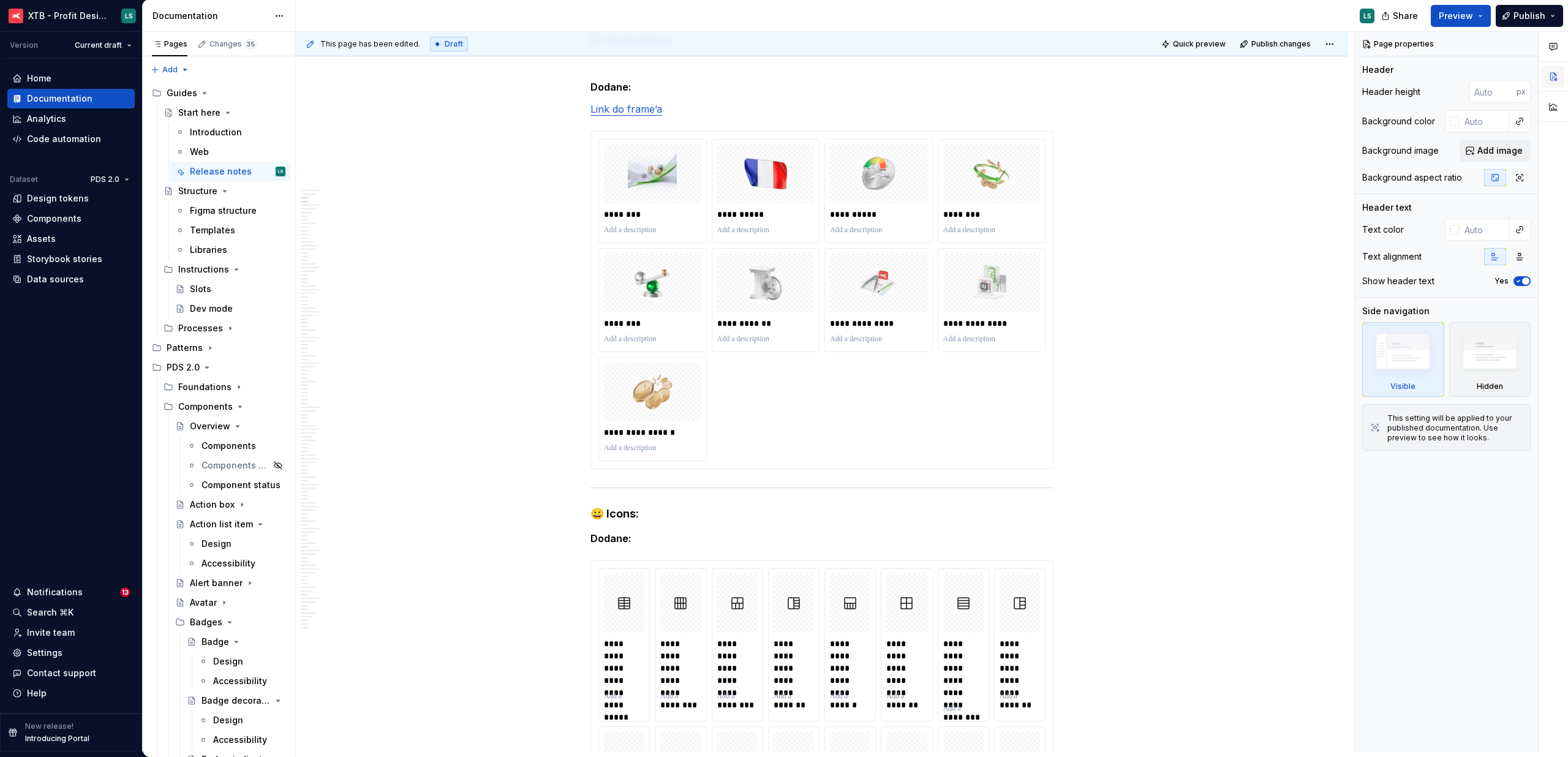
type textarea "*"
click at [822, 281] on div "**********" at bounding box center [822, 300] width 447 height 322
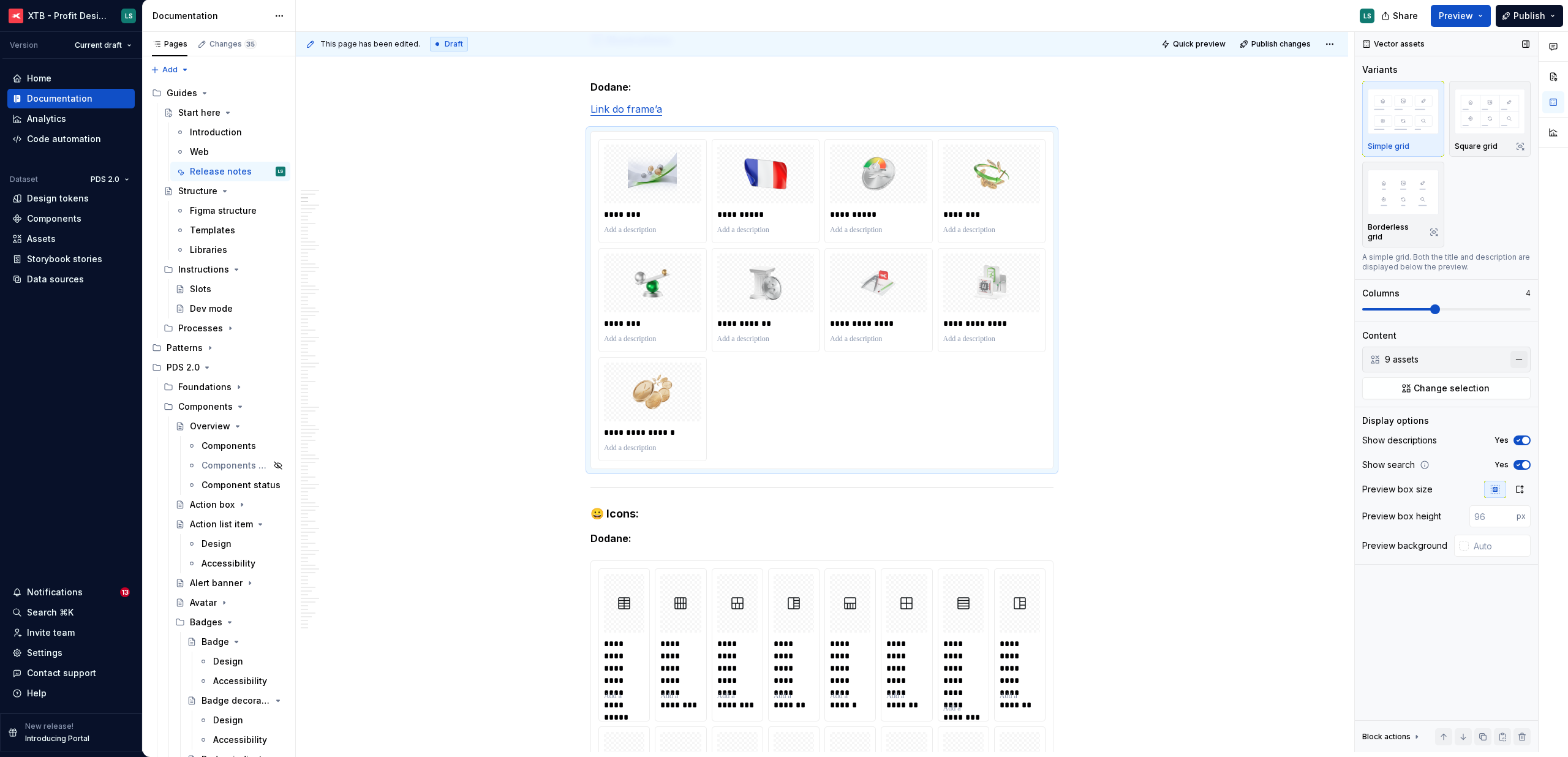
click at [1520, 351] on button "button" at bounding box center [1519, 359] width 17 height 17
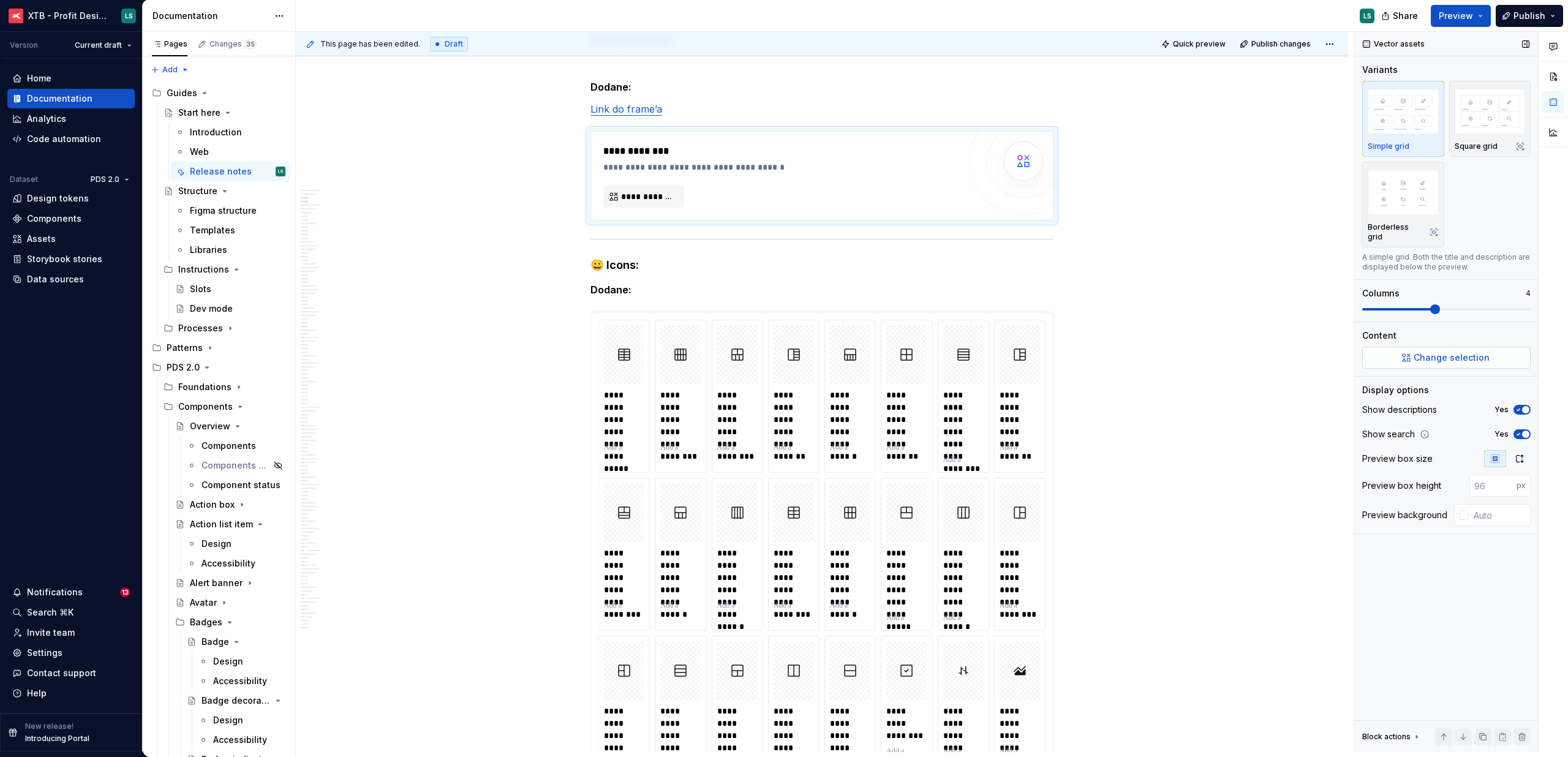
click at [1456, 352] on span "Change selection" at bounding box center [1451, 358] width 76 height 12
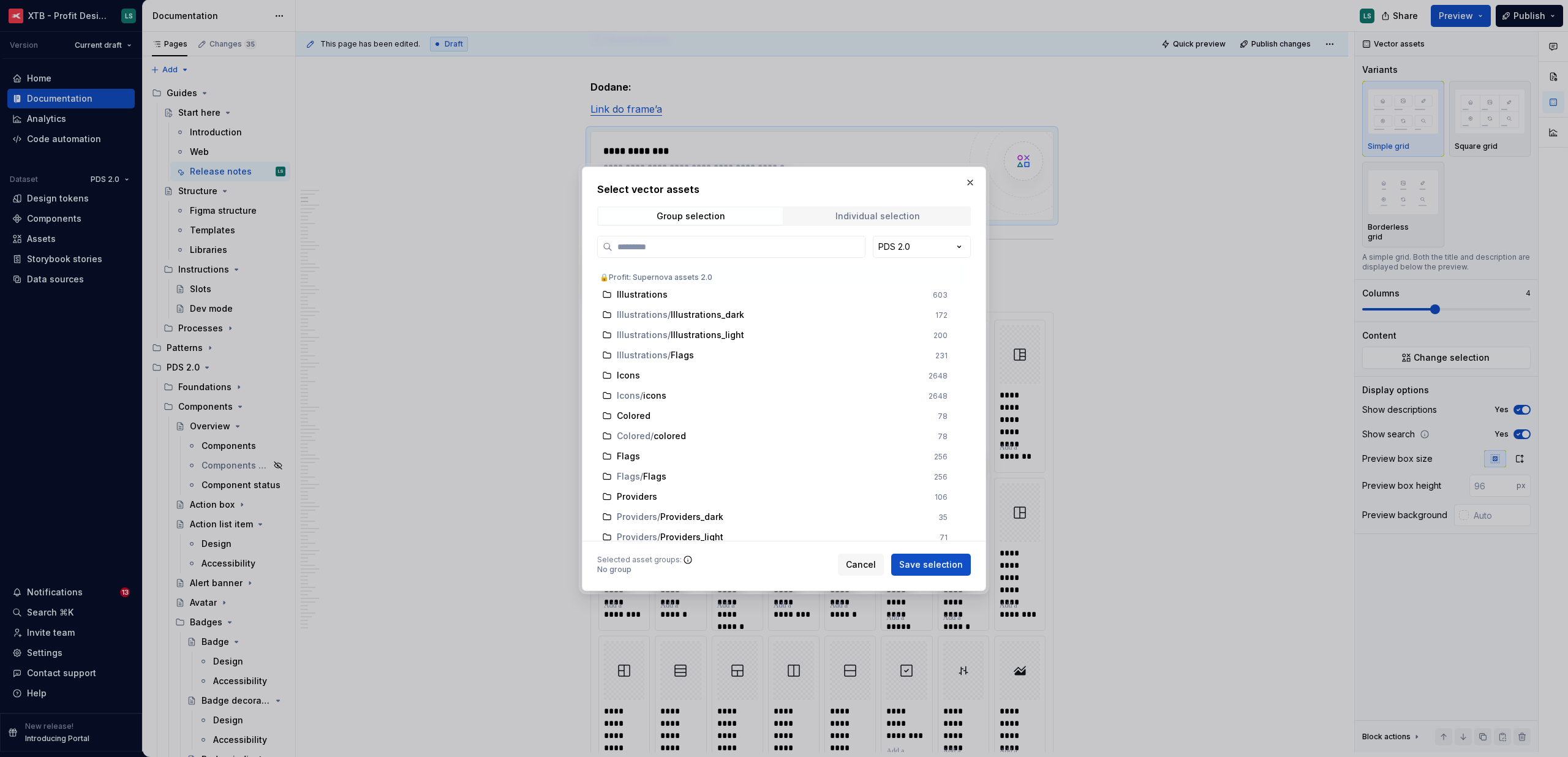
click at [853, 222] on span "Individual selection" at bounding box center [877, 216] width 185 height 17
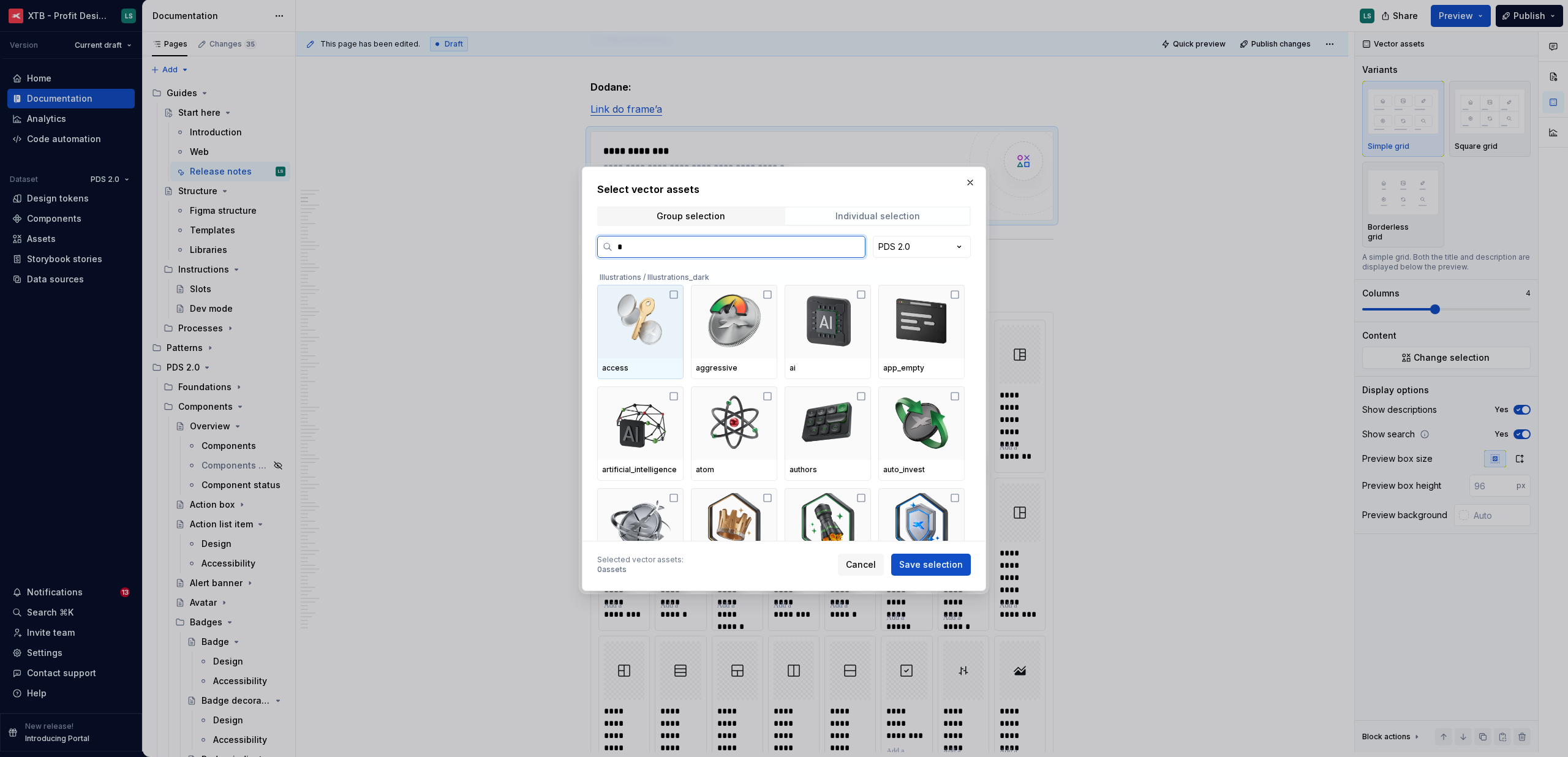
type input "**"
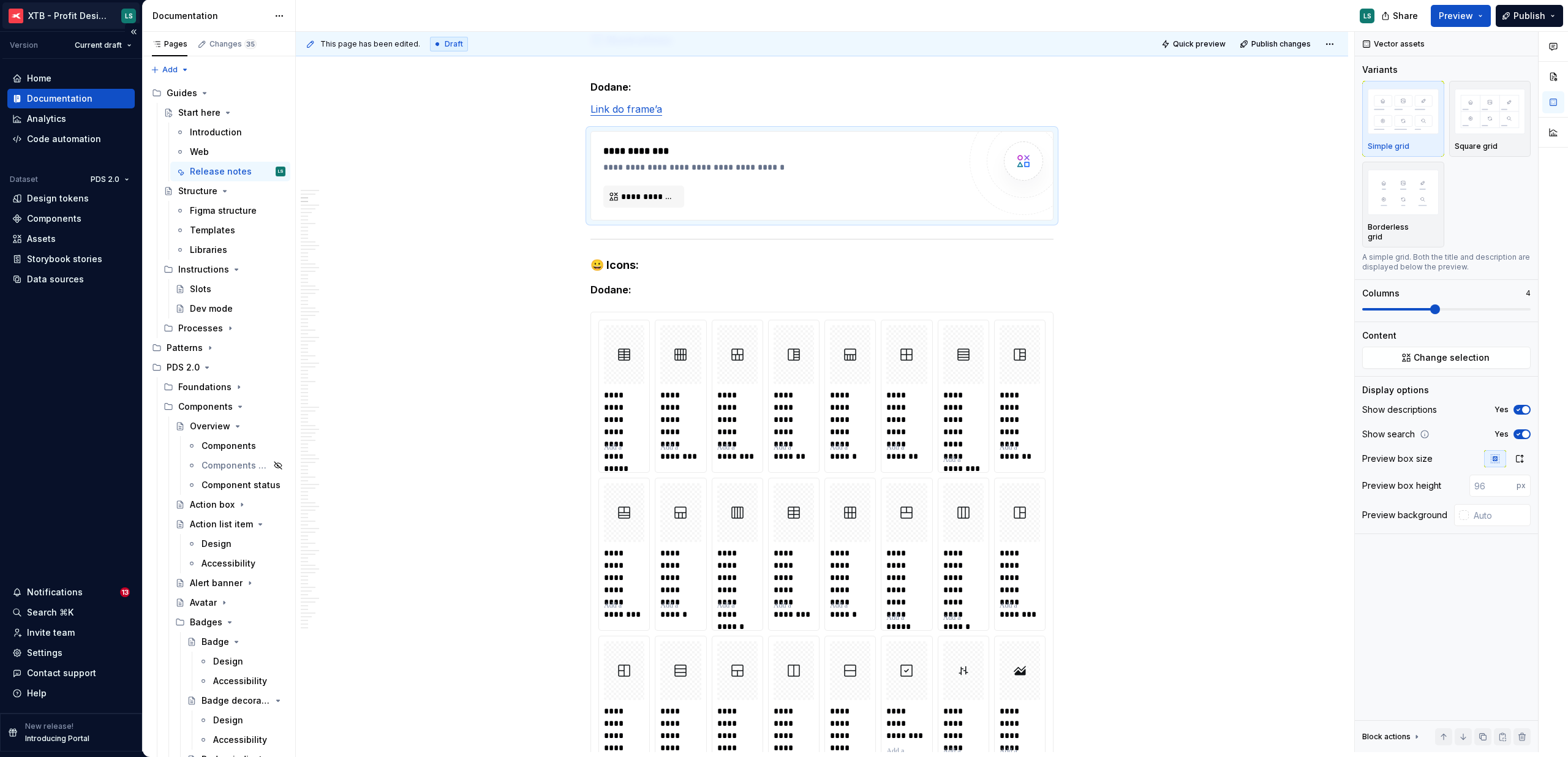
type textarea "*"
